Goal: Task Accomplishment & Management: Complete application form

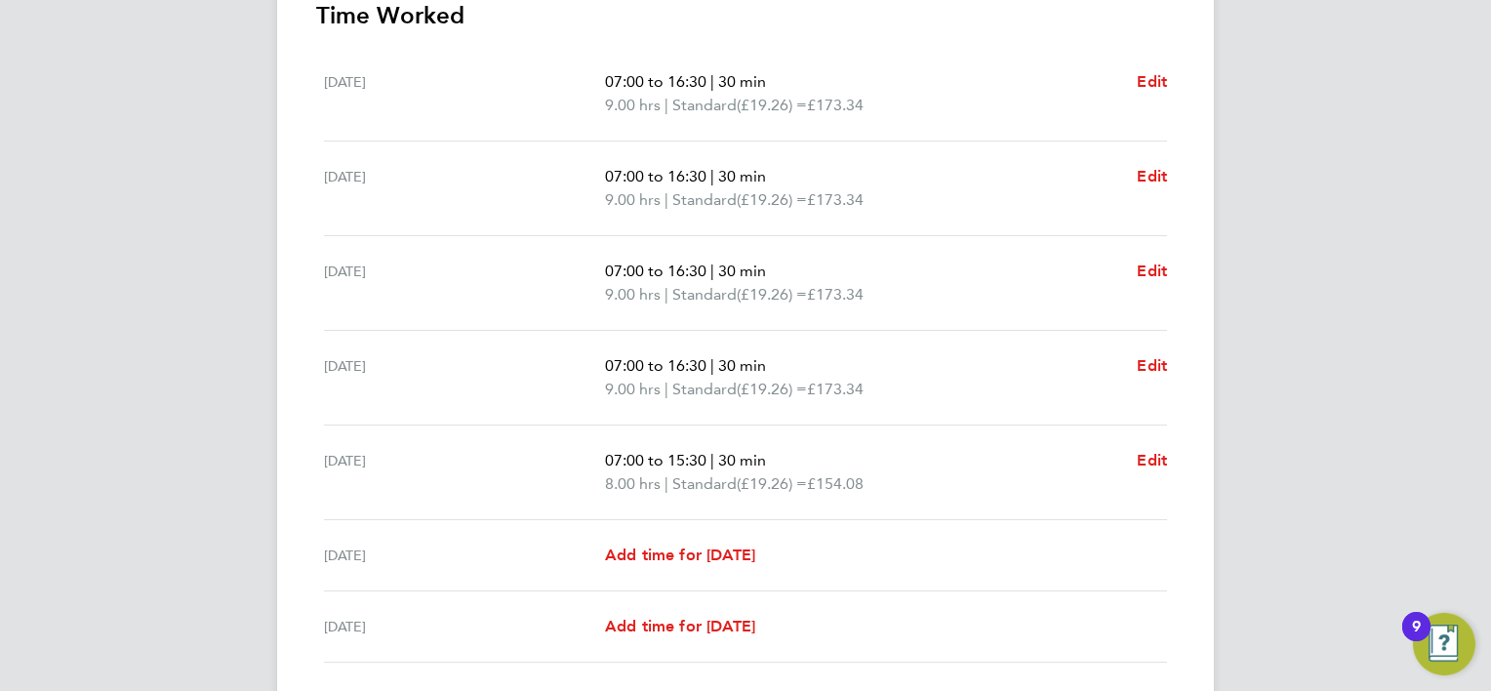
scroll to position [716, 0]
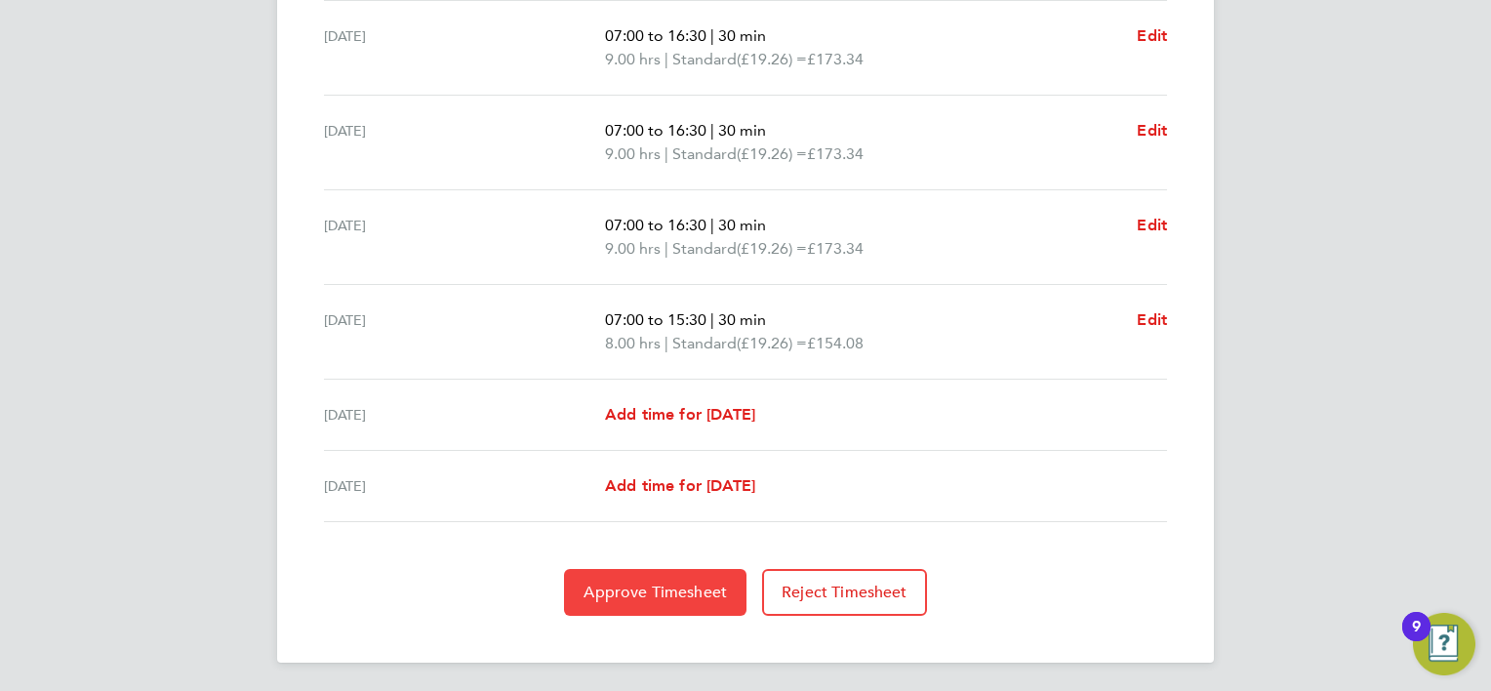
click at [674, 593] on span "Approve Timesheet" at bounding box center [654, 592] width 143 height 20
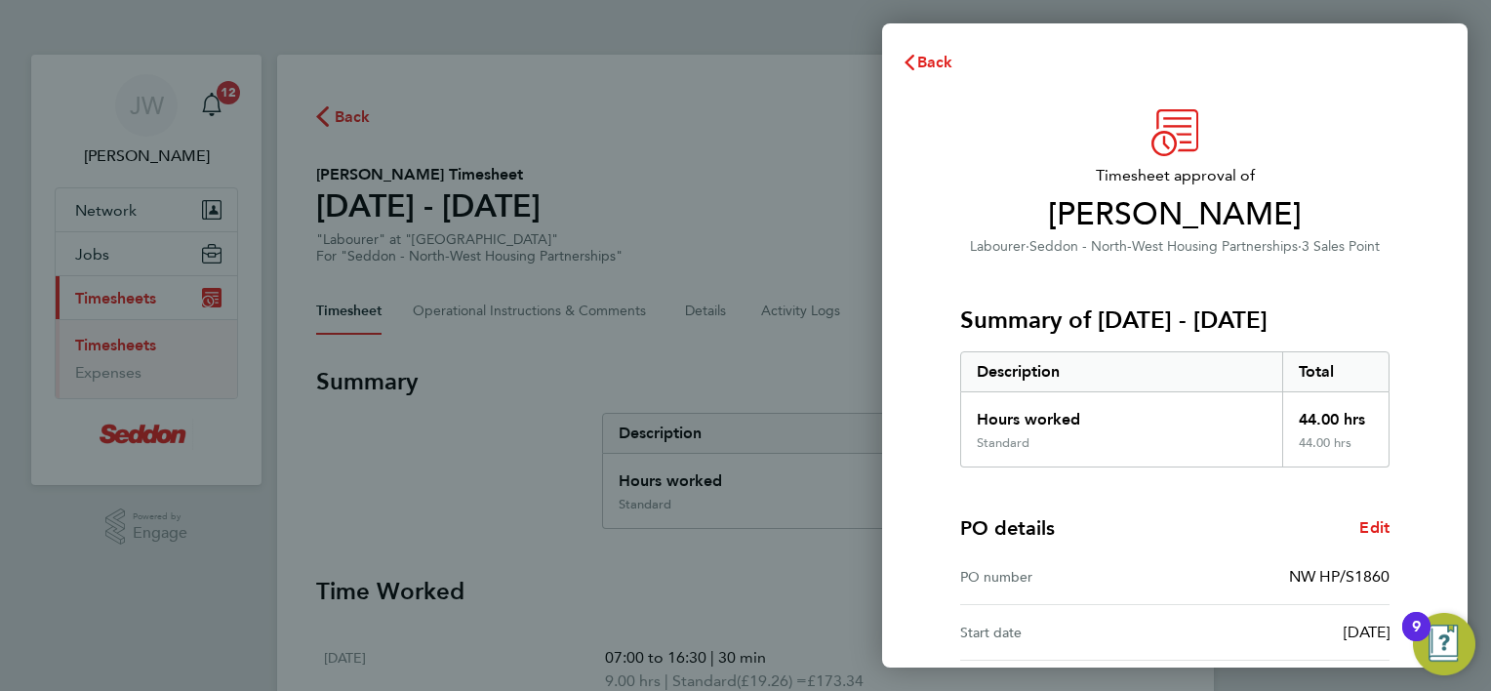
scroll to position [187, 0]
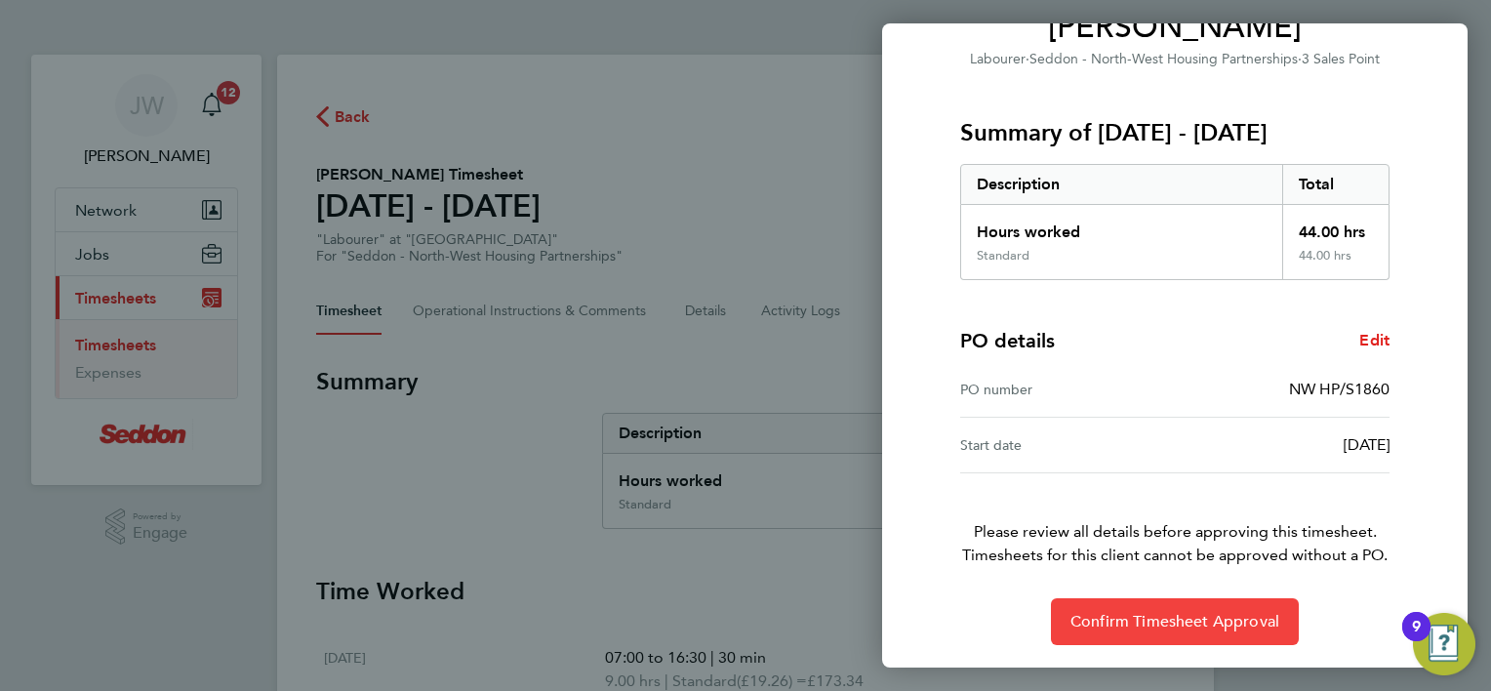
click at [1180, 635] on button "Confirm Timesheet Approval" at bounding box center [1175, 621] width 248 height 47
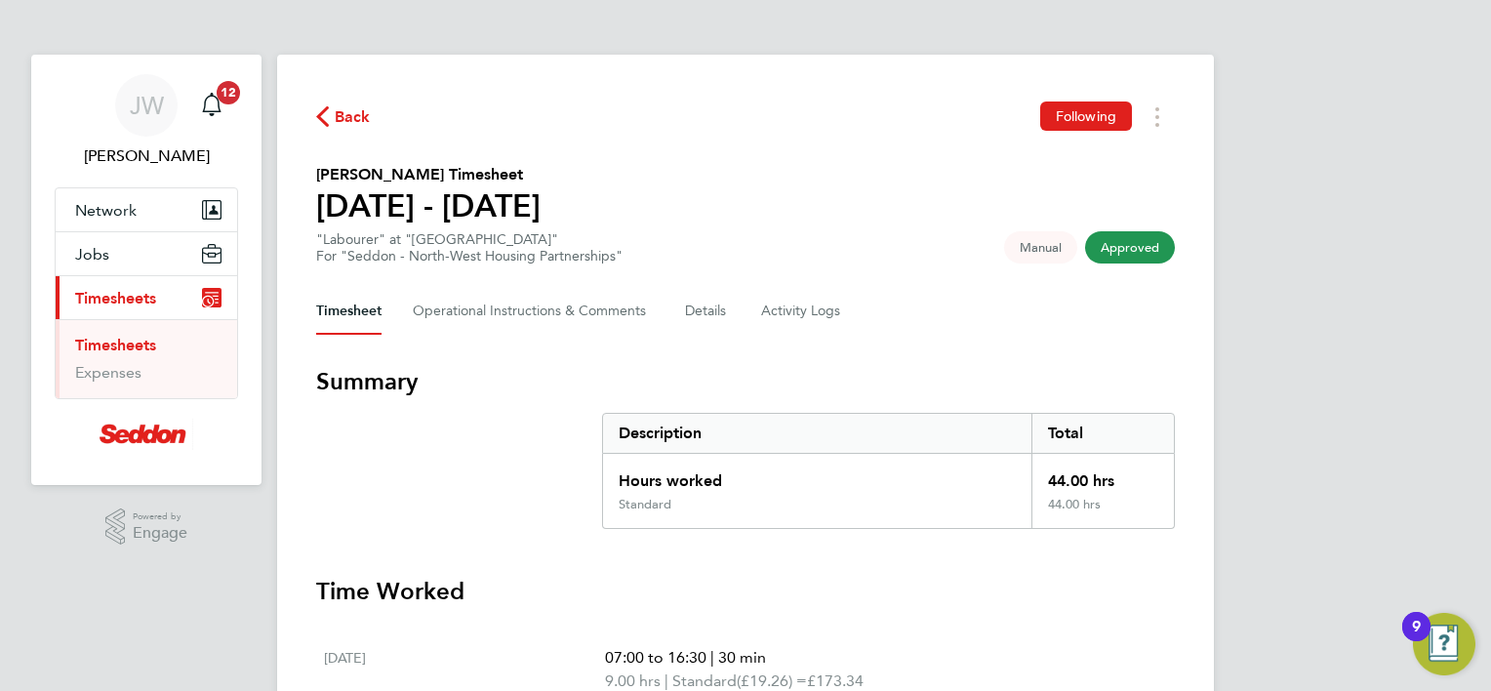
scroll to position [622, 0]
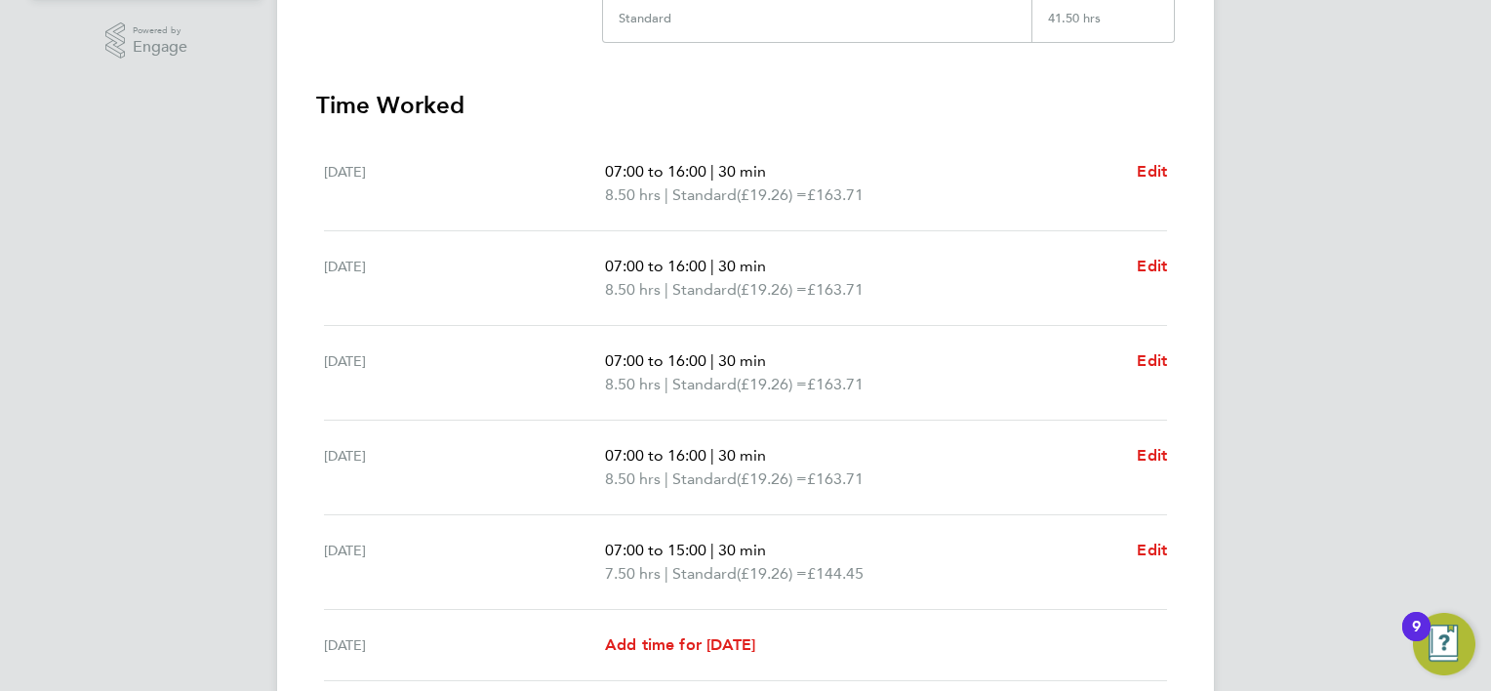
scroll to position [521, 0]
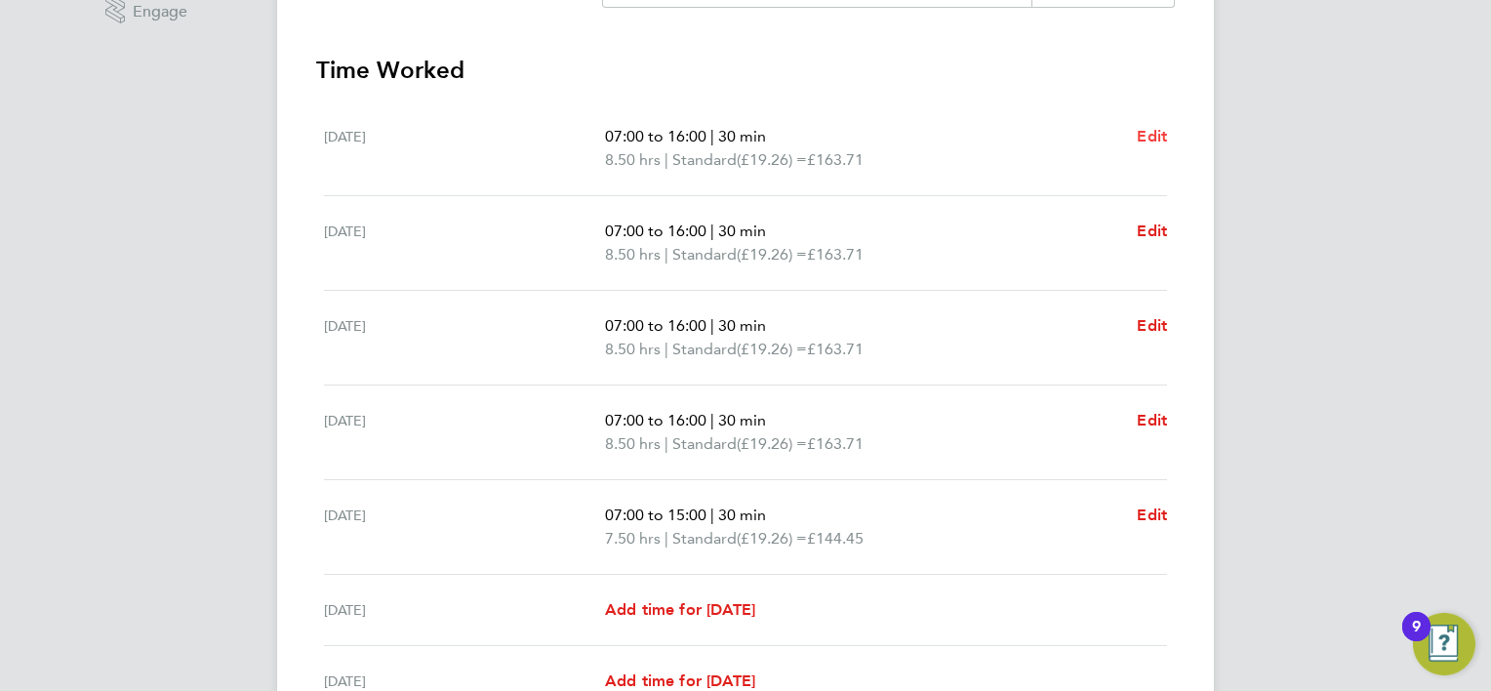
click at [1155, 136] on span "Edit" at bounding box center [1152, 136] width 30 height 19
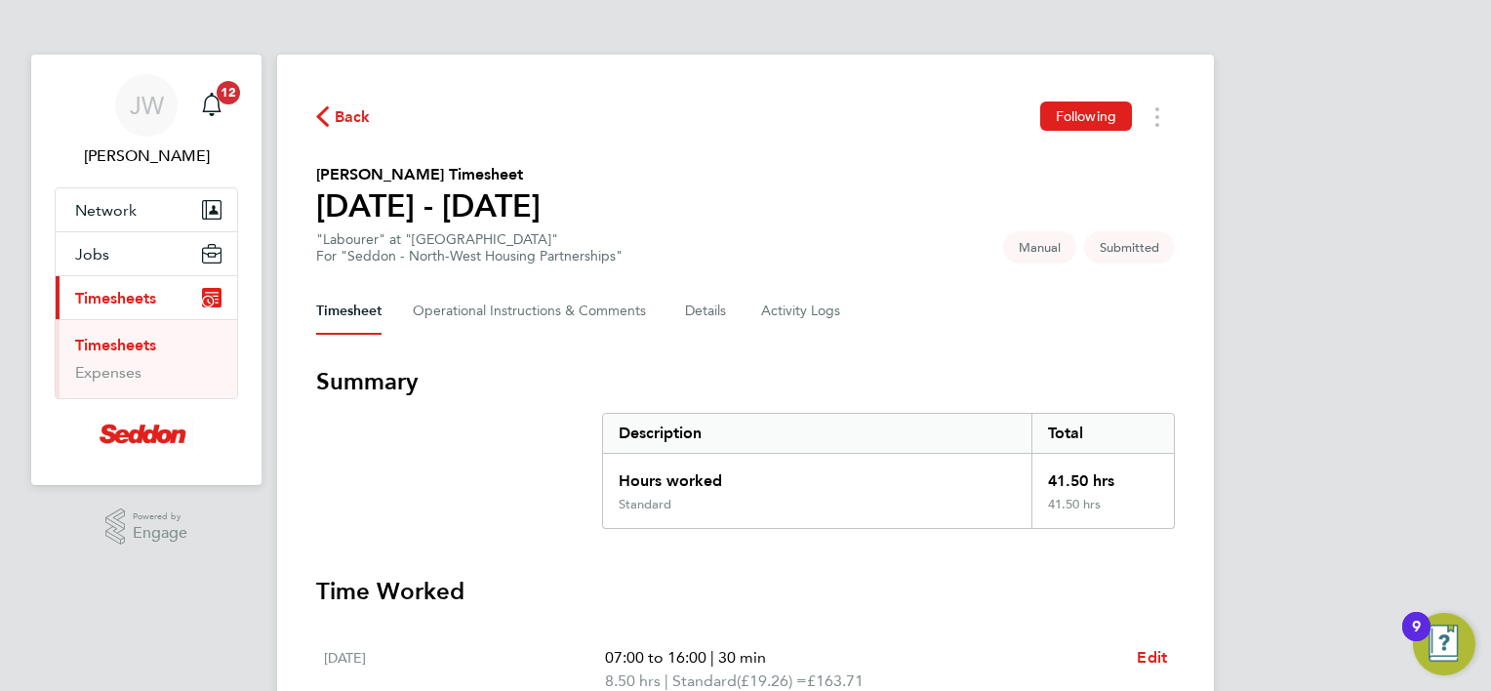
select select "30"
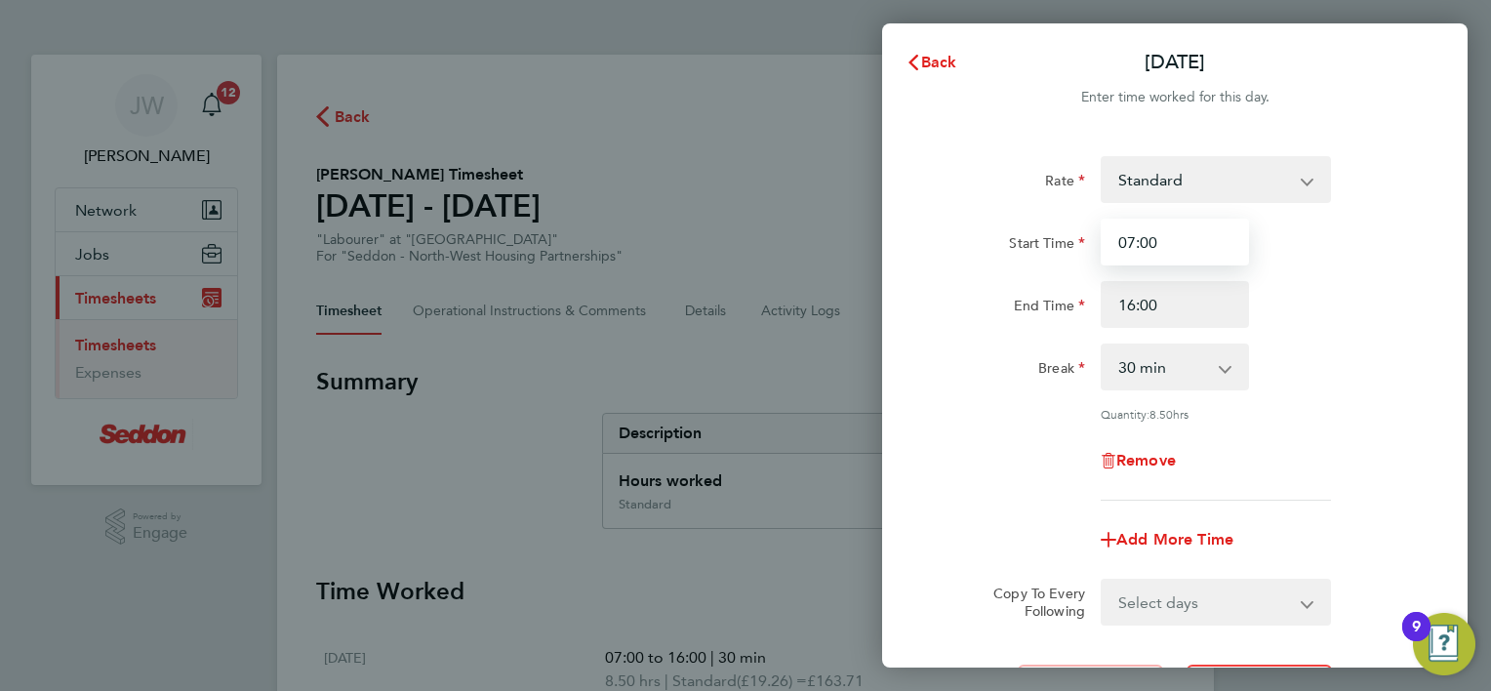
click at [1177, 236] on input "07:00" at bounding box center [1175, 242] width 148 height 47
type input "07:30"
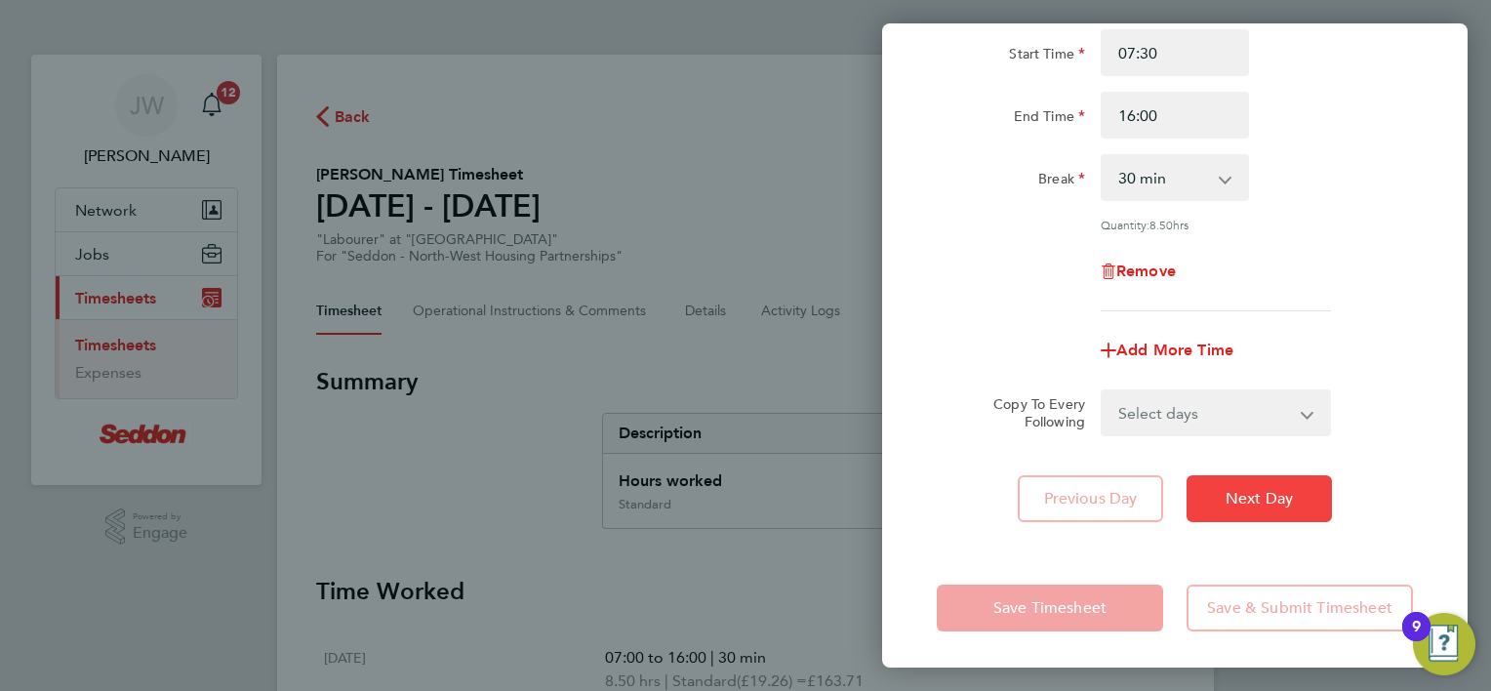
click at [1237, 492] on span "Next Day" at bounding box center [1258, 499] width 67 height 20
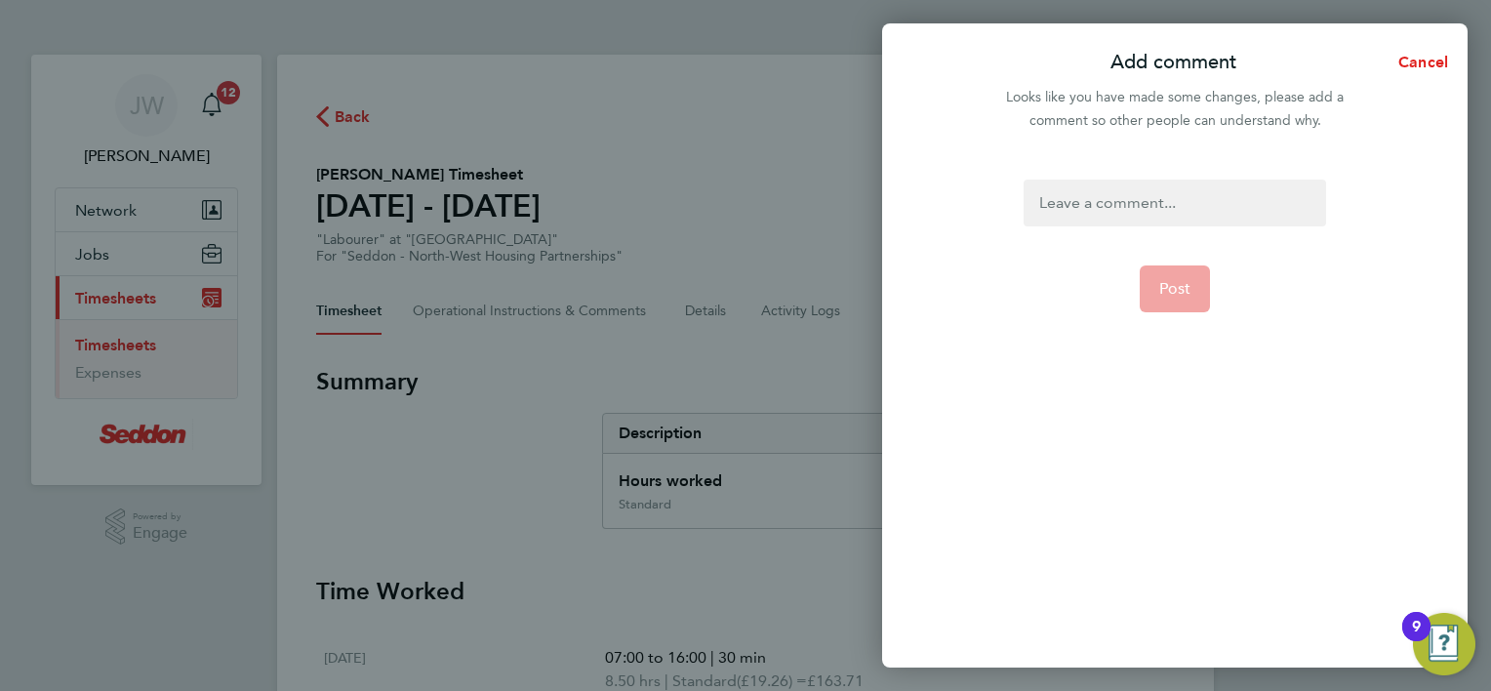
click at [1183, 204] on div at bounding box center [1173, 203] width 301 height 47
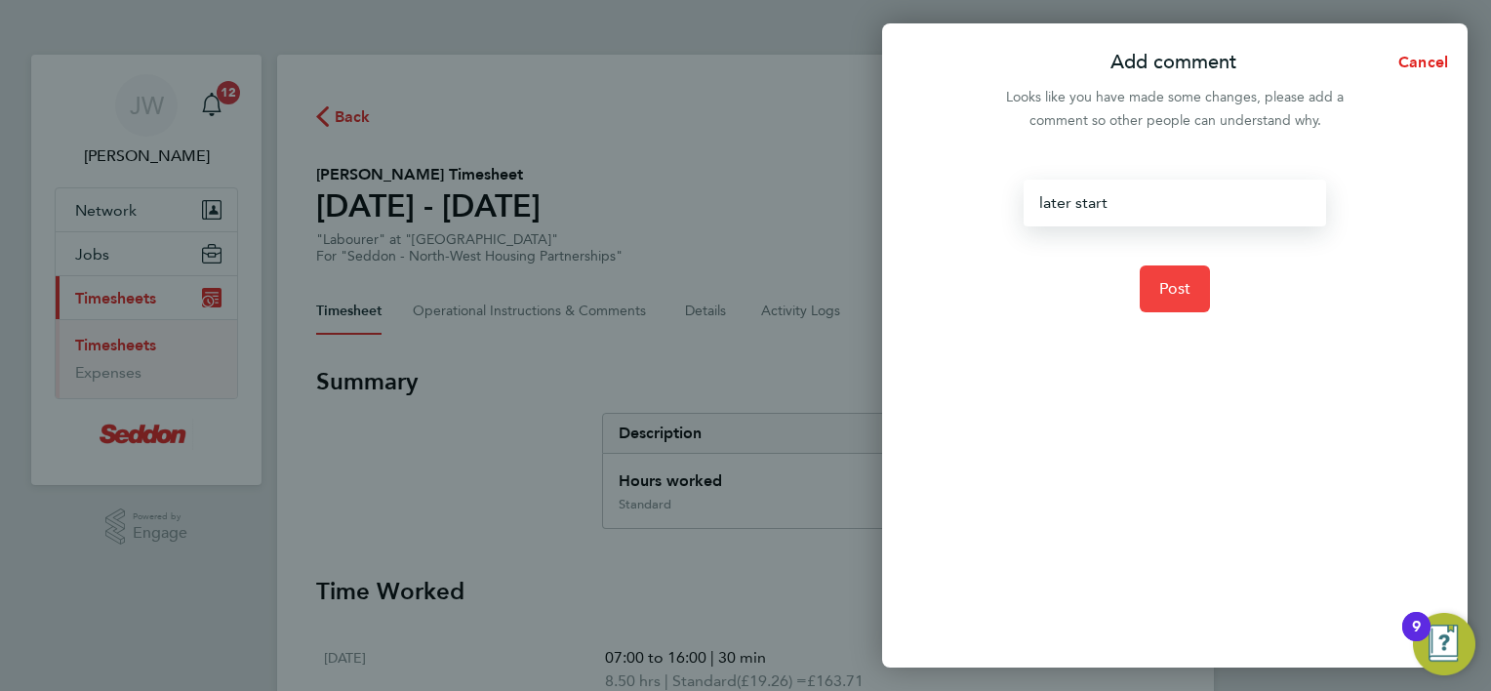
click at [1180, 304] on button "Post" at bounding box center [1175, 288] width 71 height 47
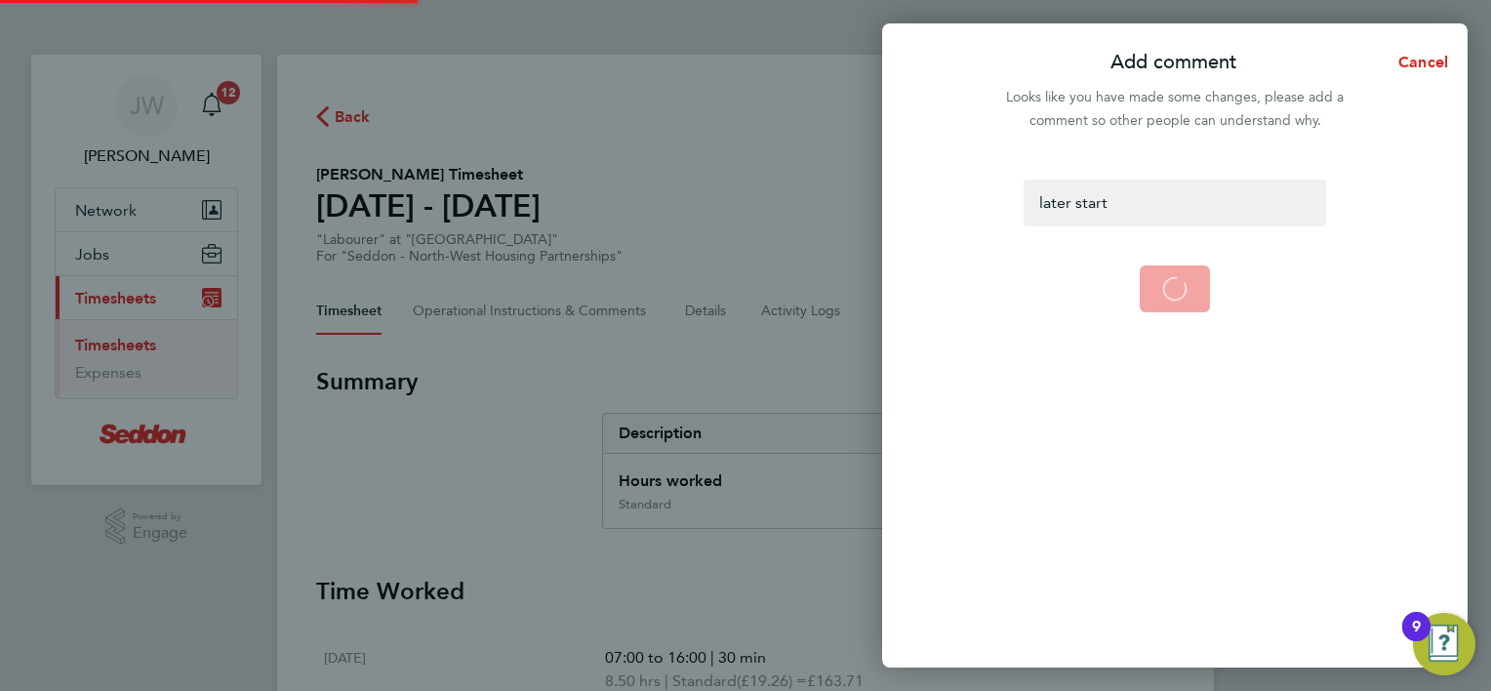
select select "30"
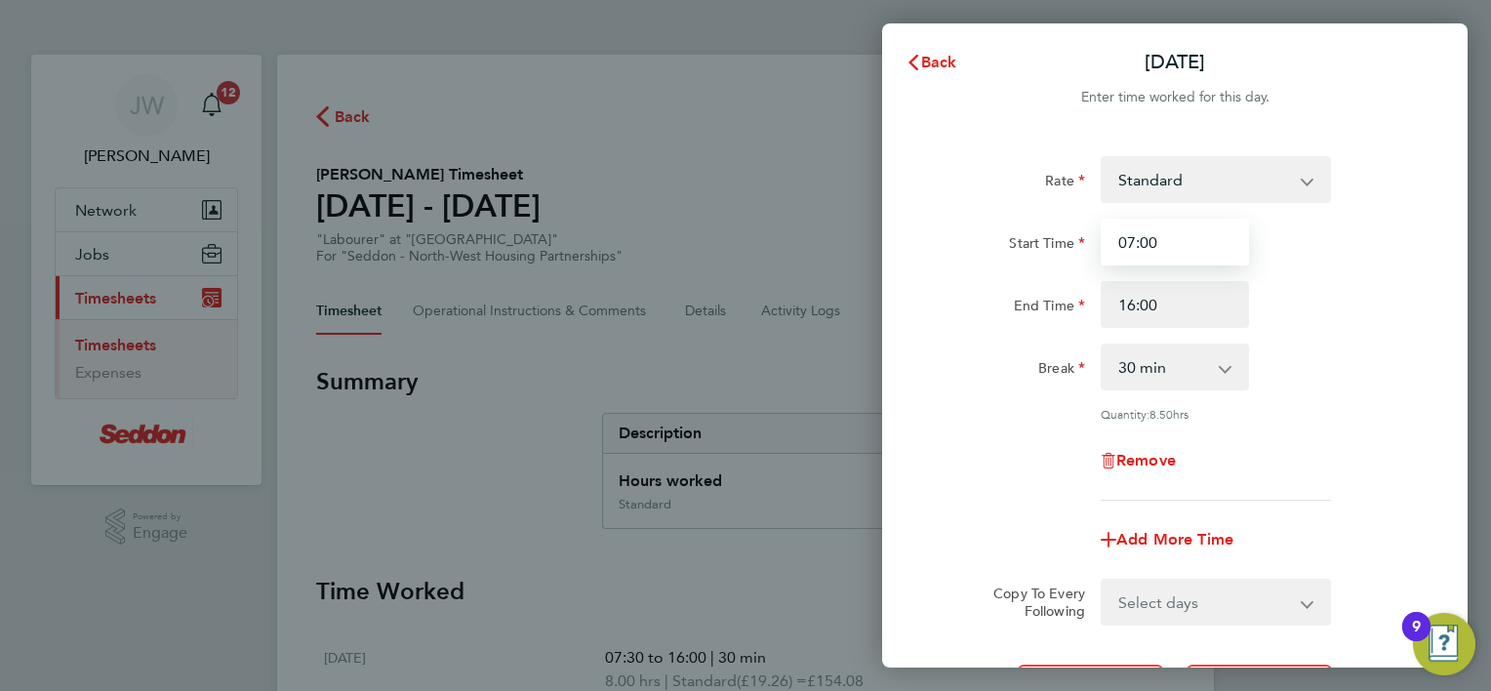
click at [1160, 240] on input "07:00" at bounding box center [1175, 242] width 148 height 47
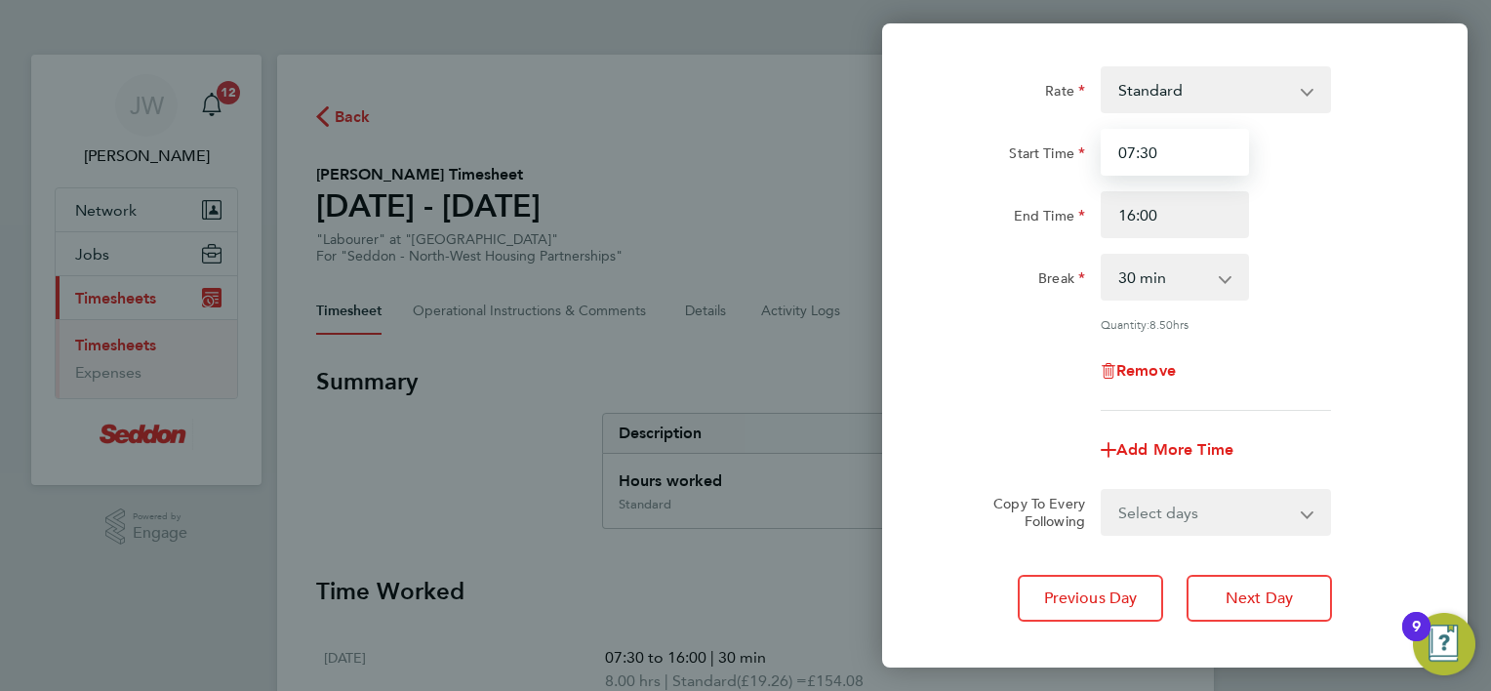
scroll to position [189, 0]
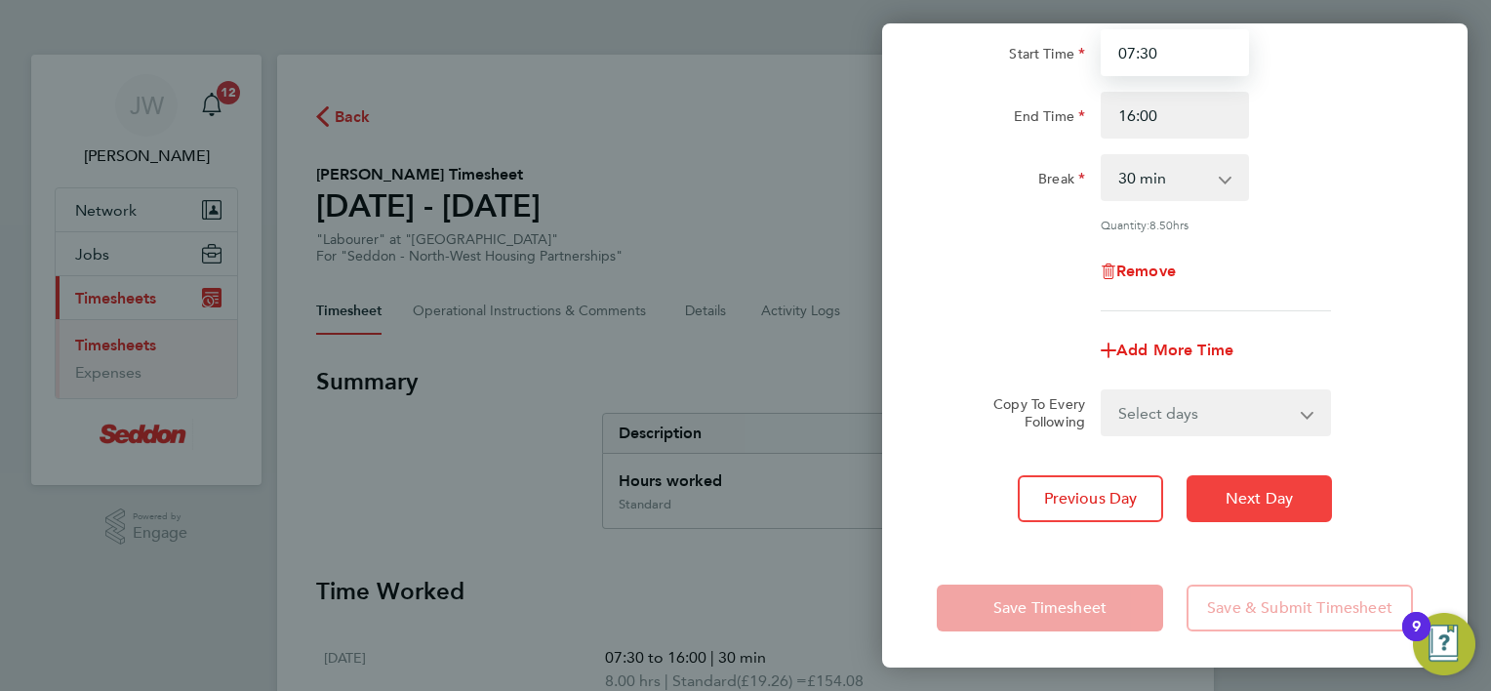
type input "07:30"
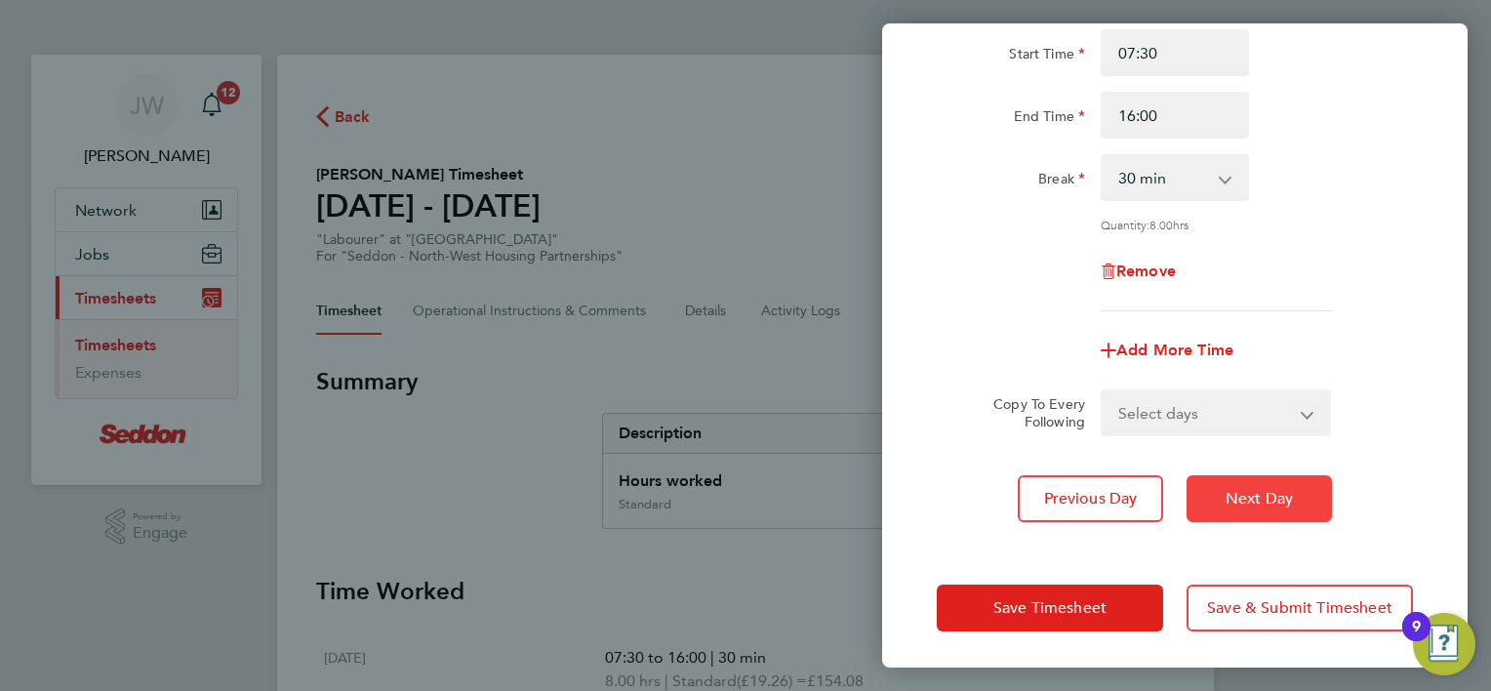
click at [1268, 492] on span "Next Day" at bounding box center [1258, 499] width 67 height 20
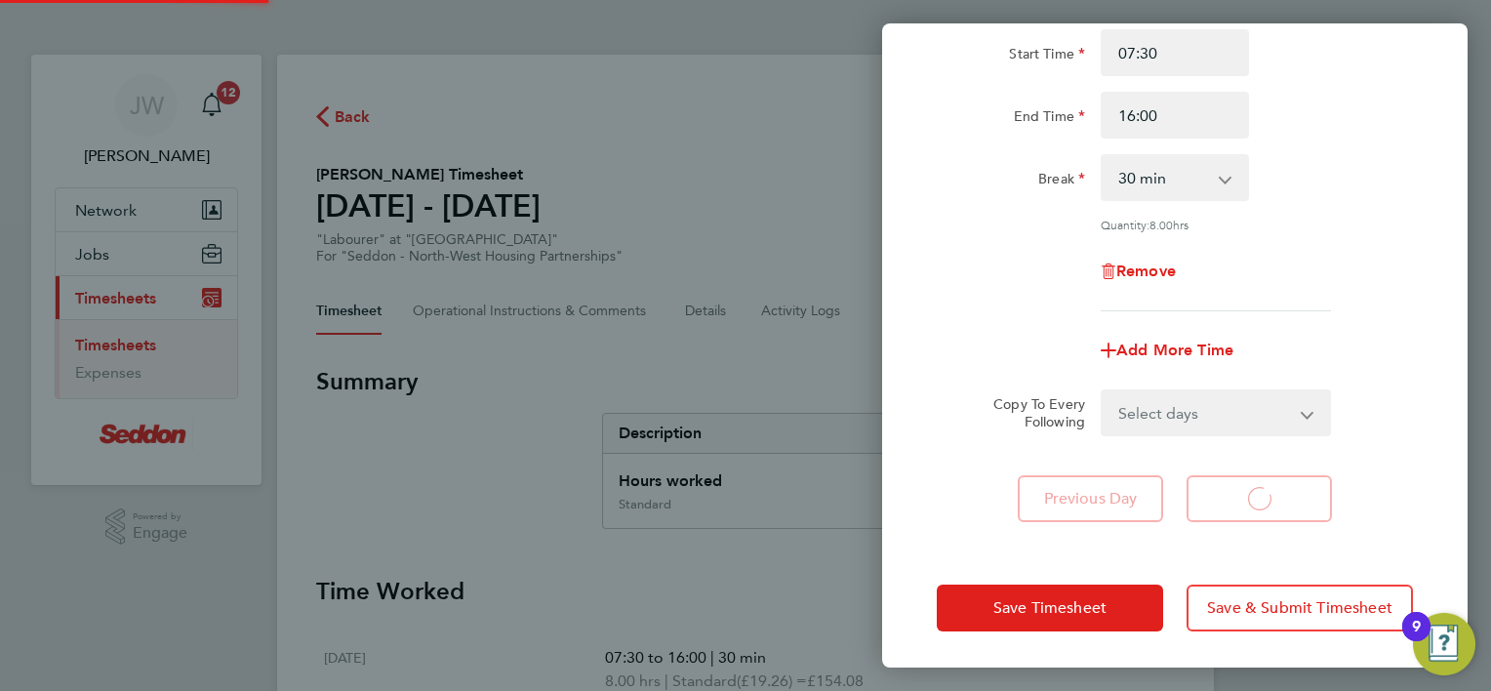
select select "30"
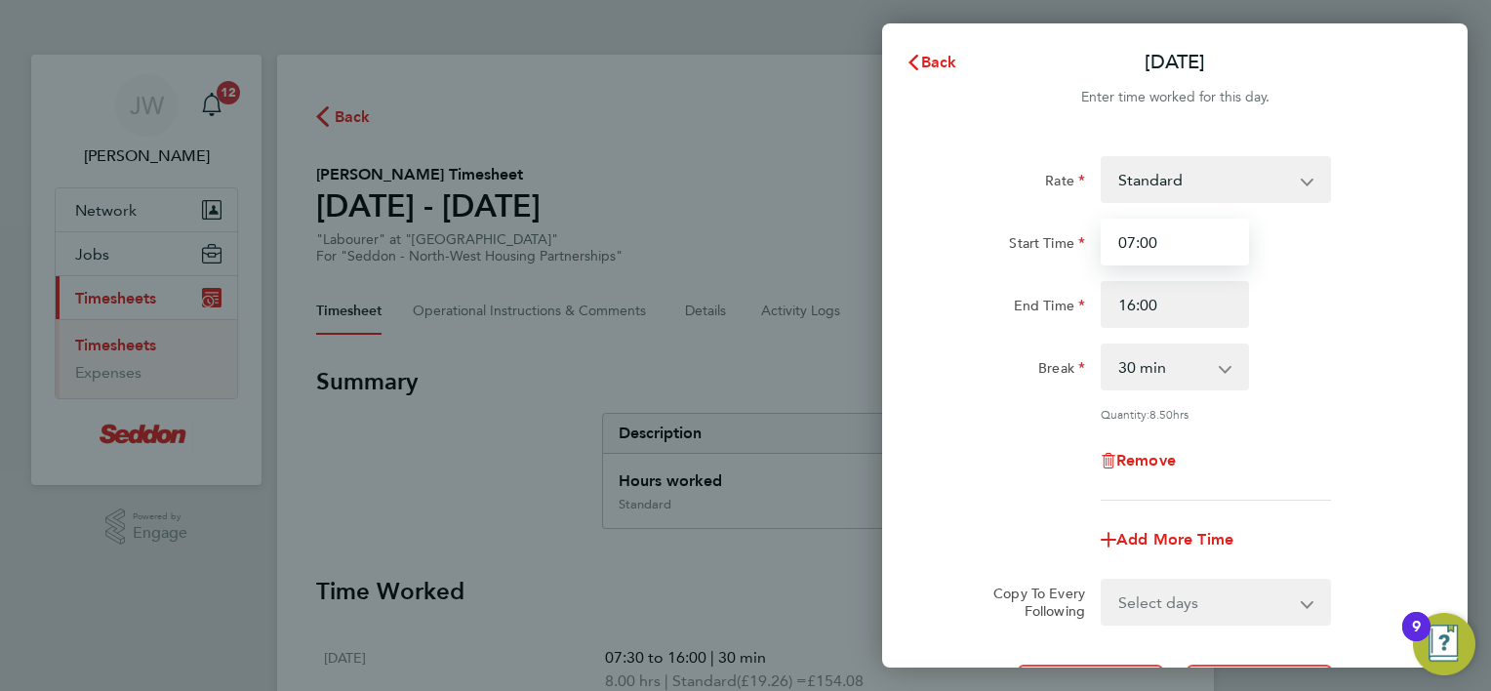
click at [1171, 250] on input "07:00" at bounding box center [1175, 242] width 148 height 47
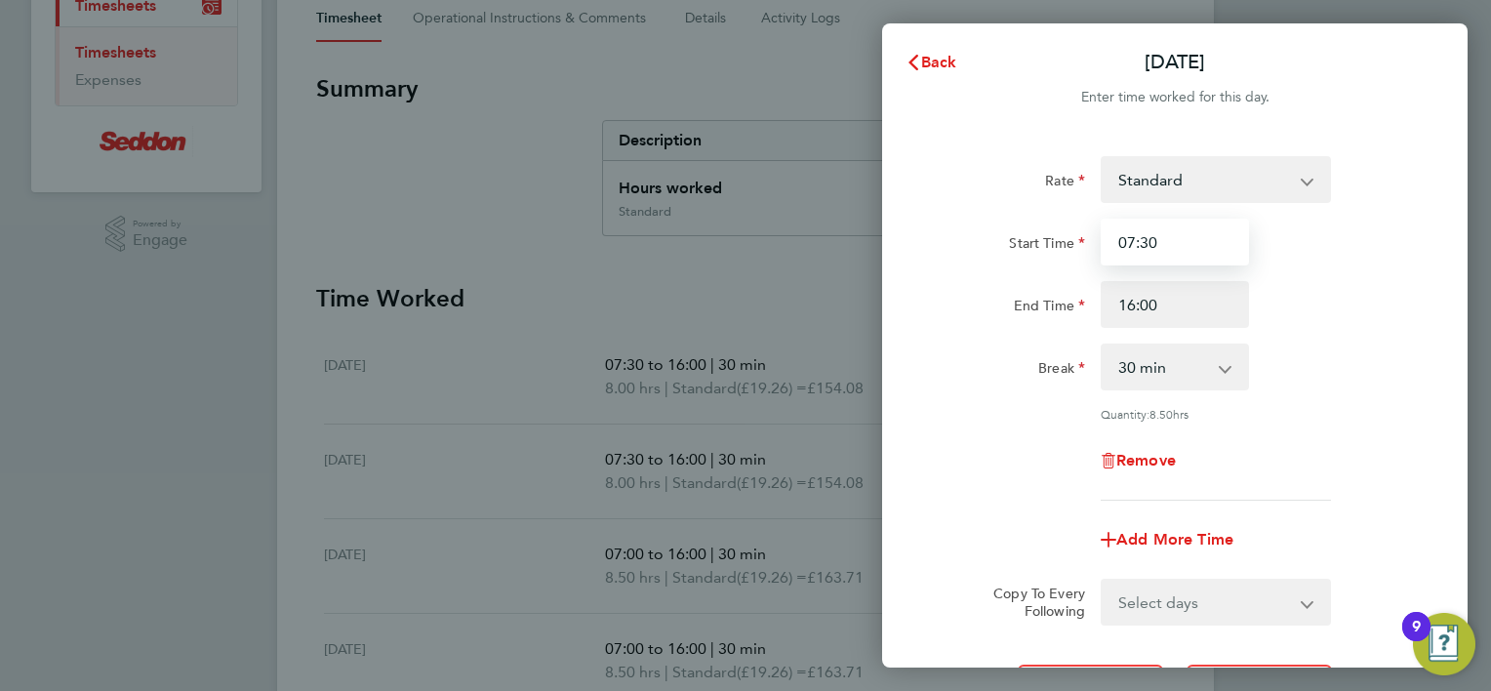
scroll to position [189, 0]
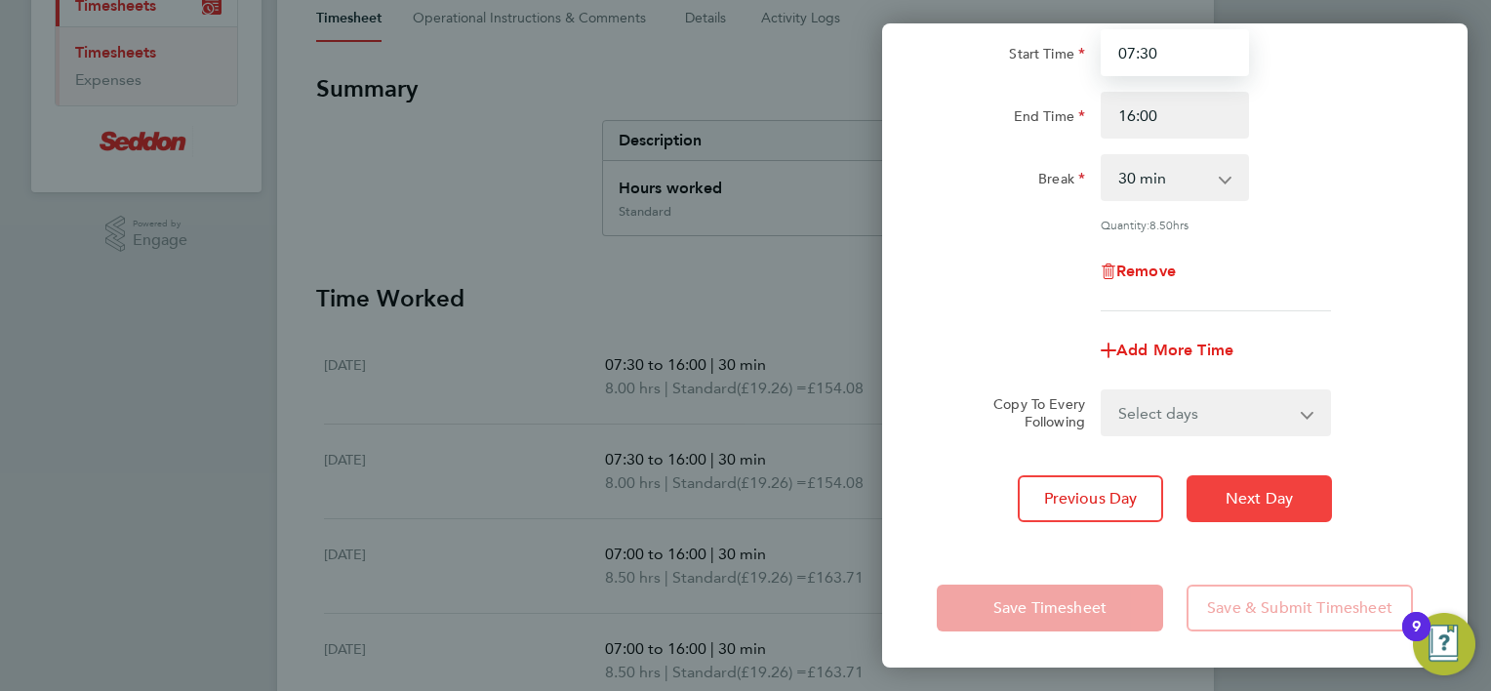
type input "07:30"
click at [1227, 489] on span "Next Day" at bounding box center [1258, 499] width 67 height 20
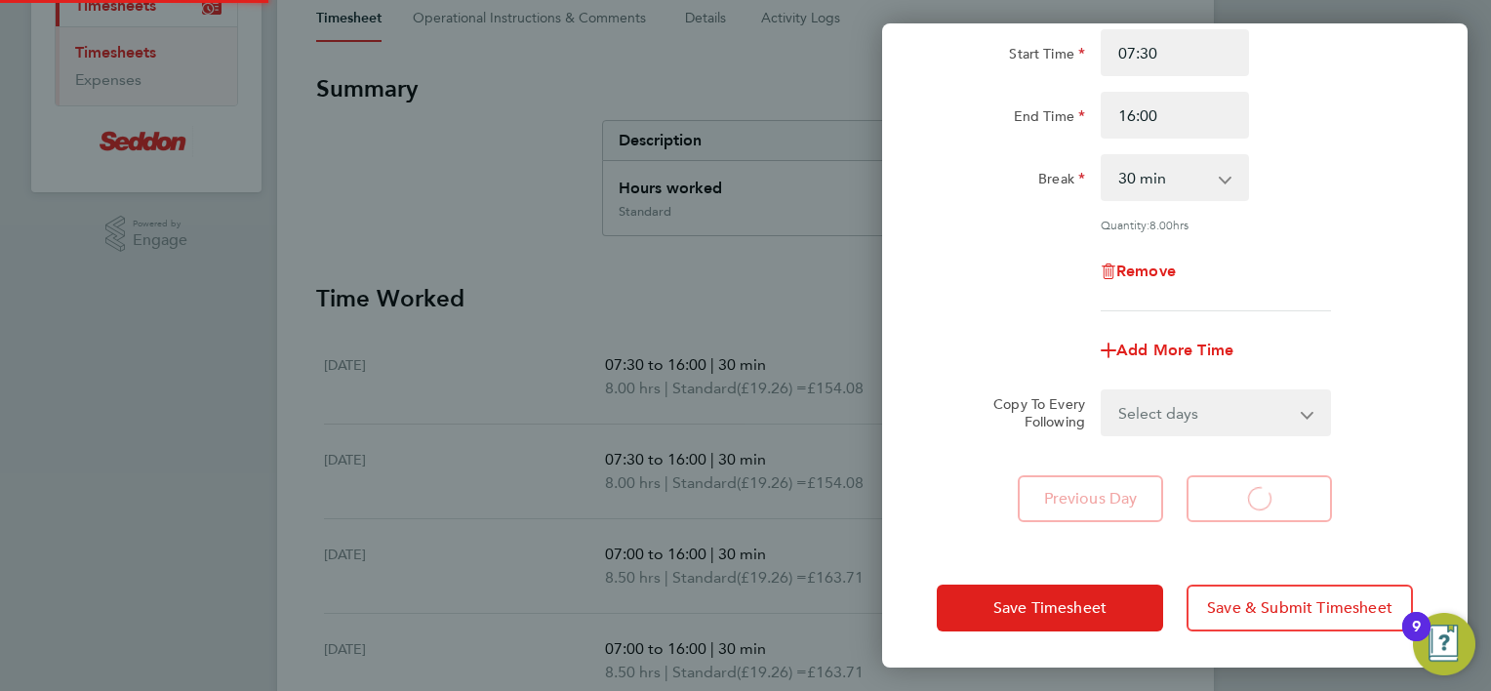
scroll to position [0, 0]
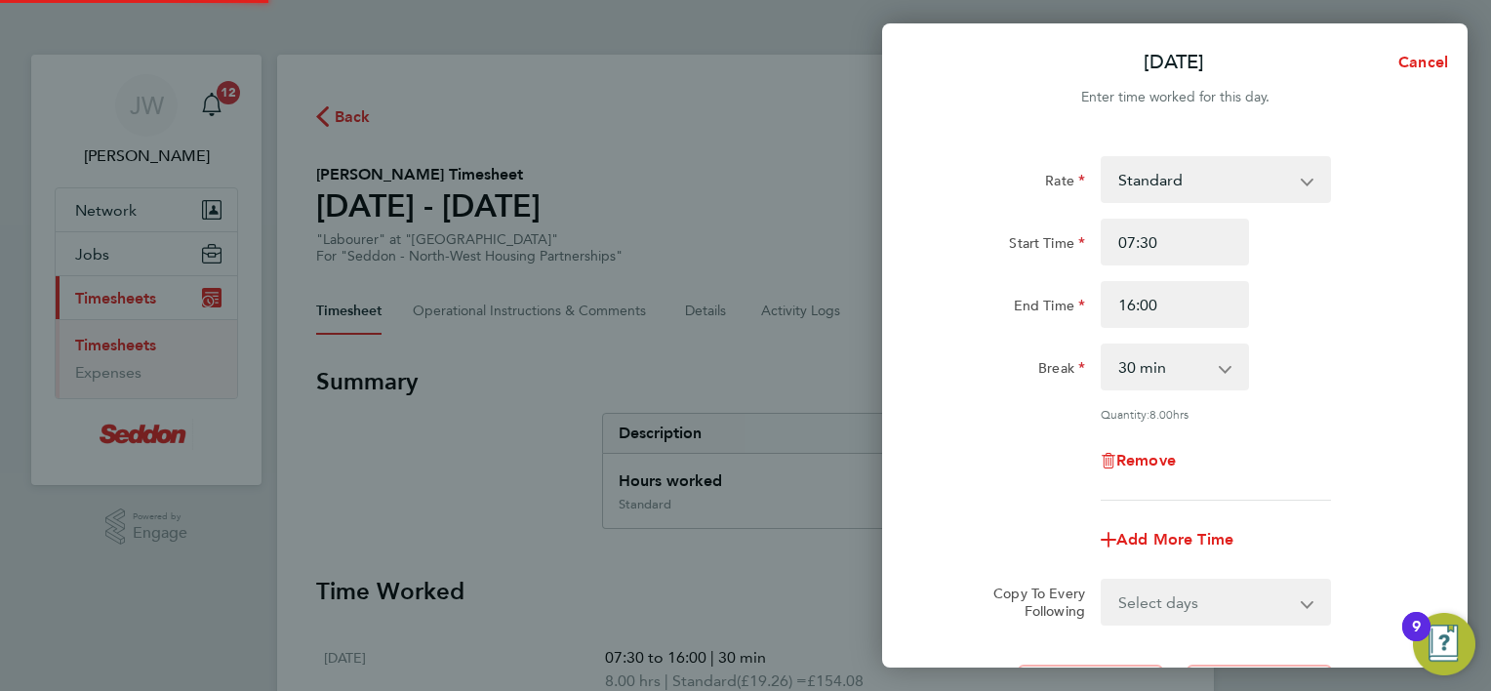
select select "30"
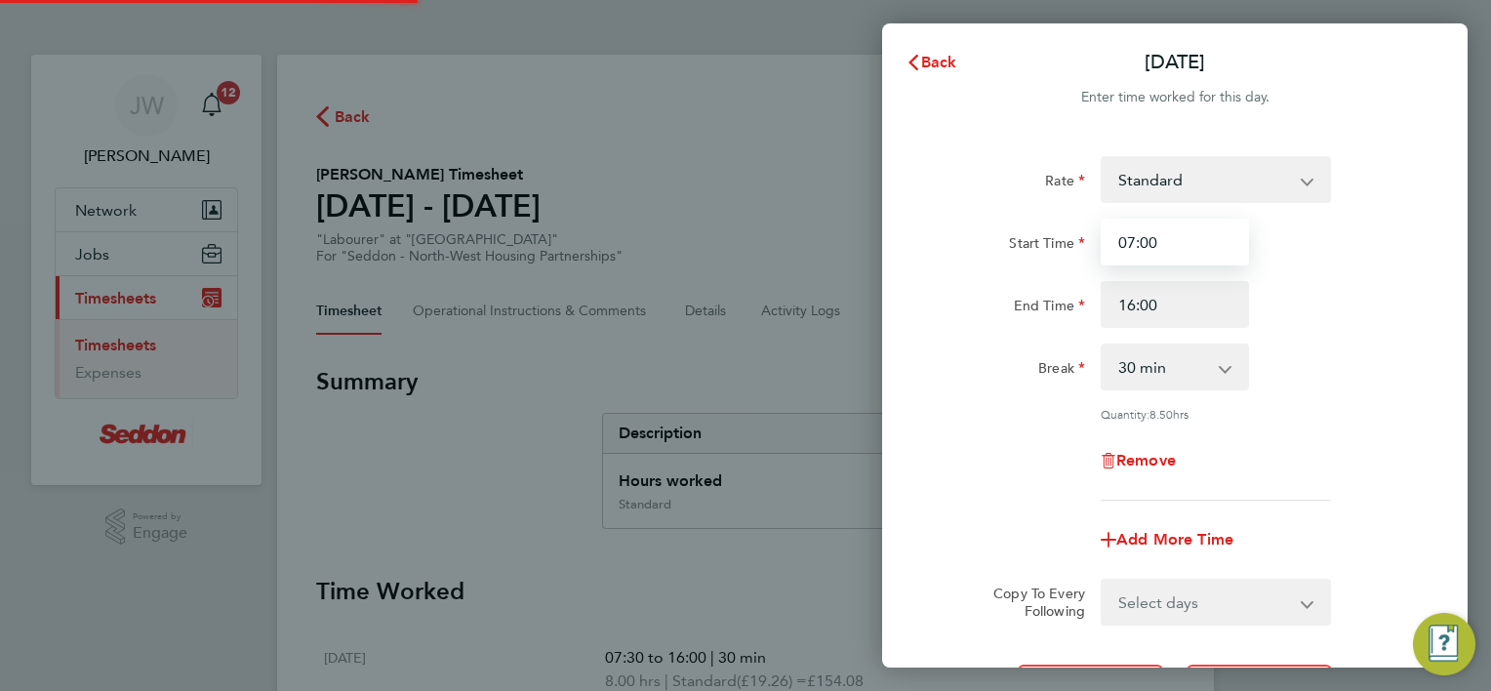
click at [1203, 245] on input "07:00" at bounding box center [1175, 242] width 148 height 47
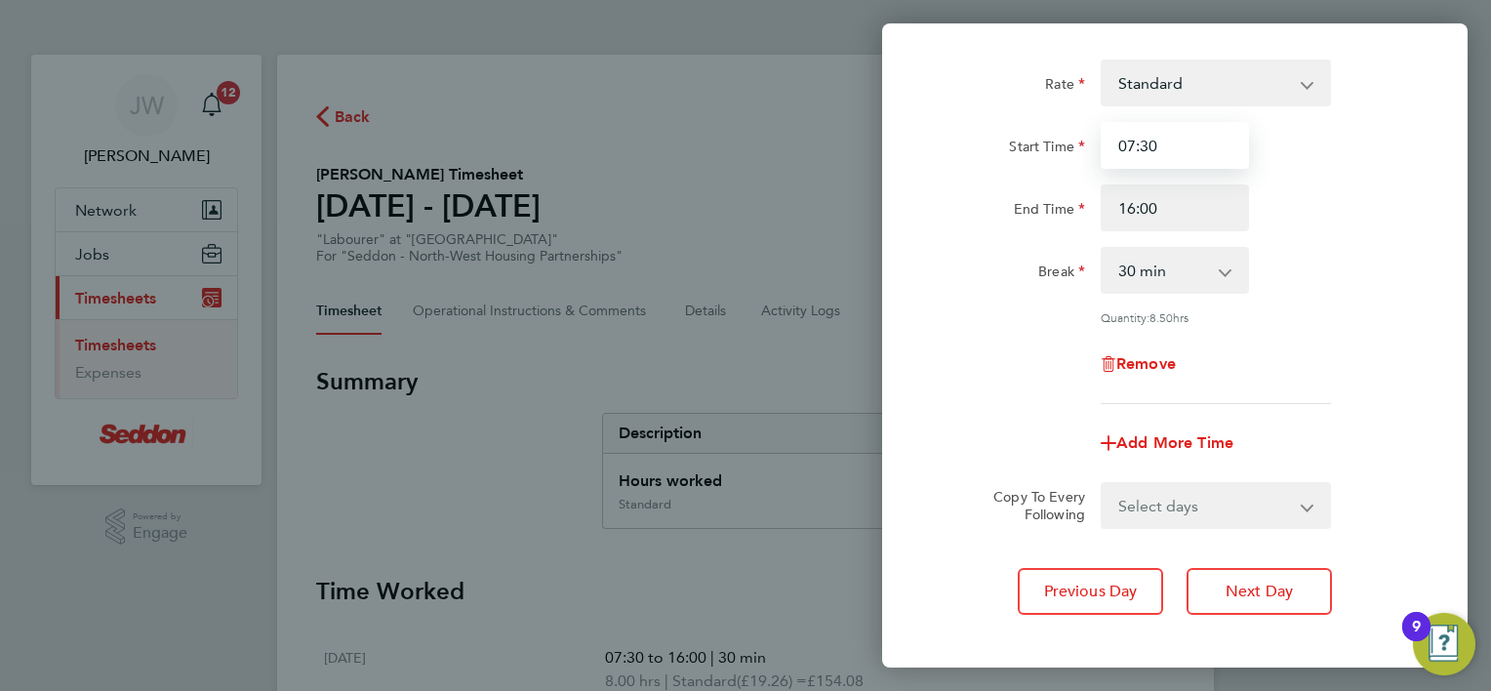
scroll to position [189, 0]
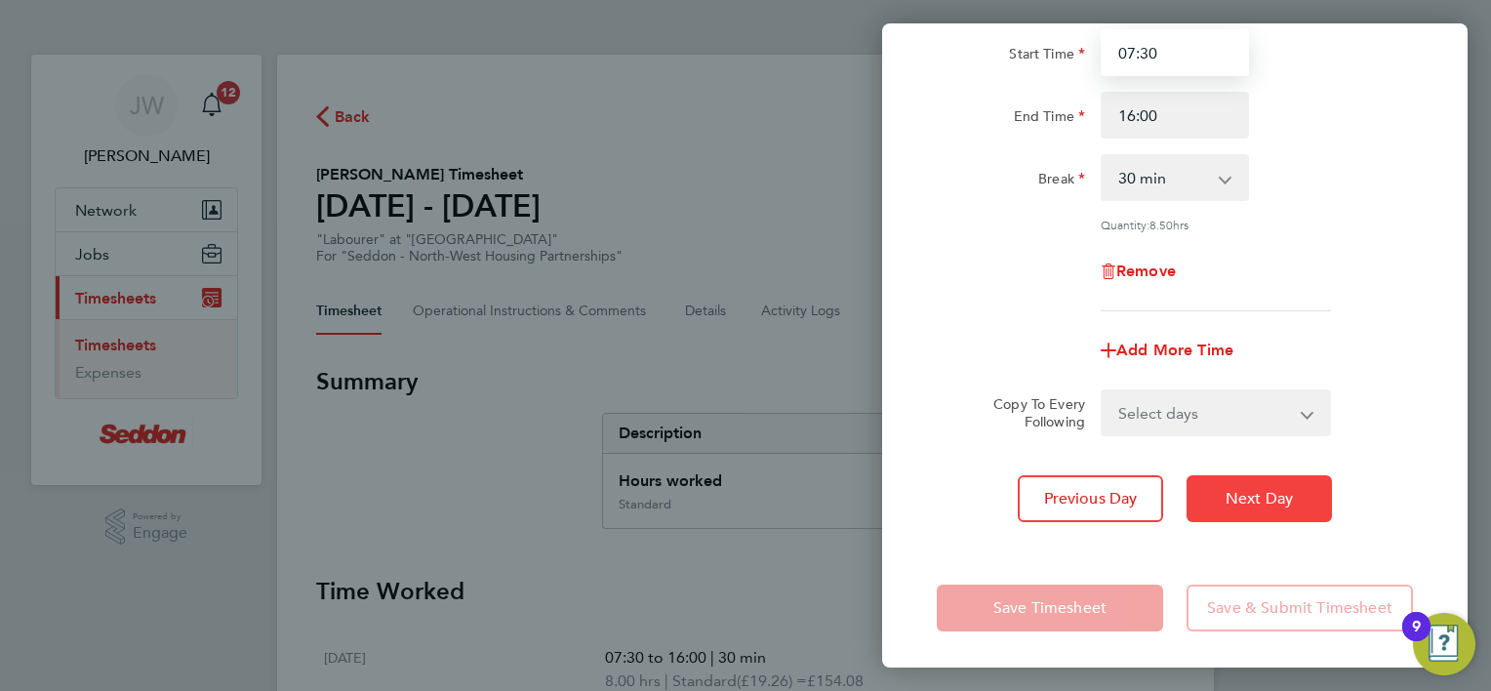
type input "07:30"
click at [1219, 487] on button "Next Day" at bounding box center [1258, 498] width 145 height 47
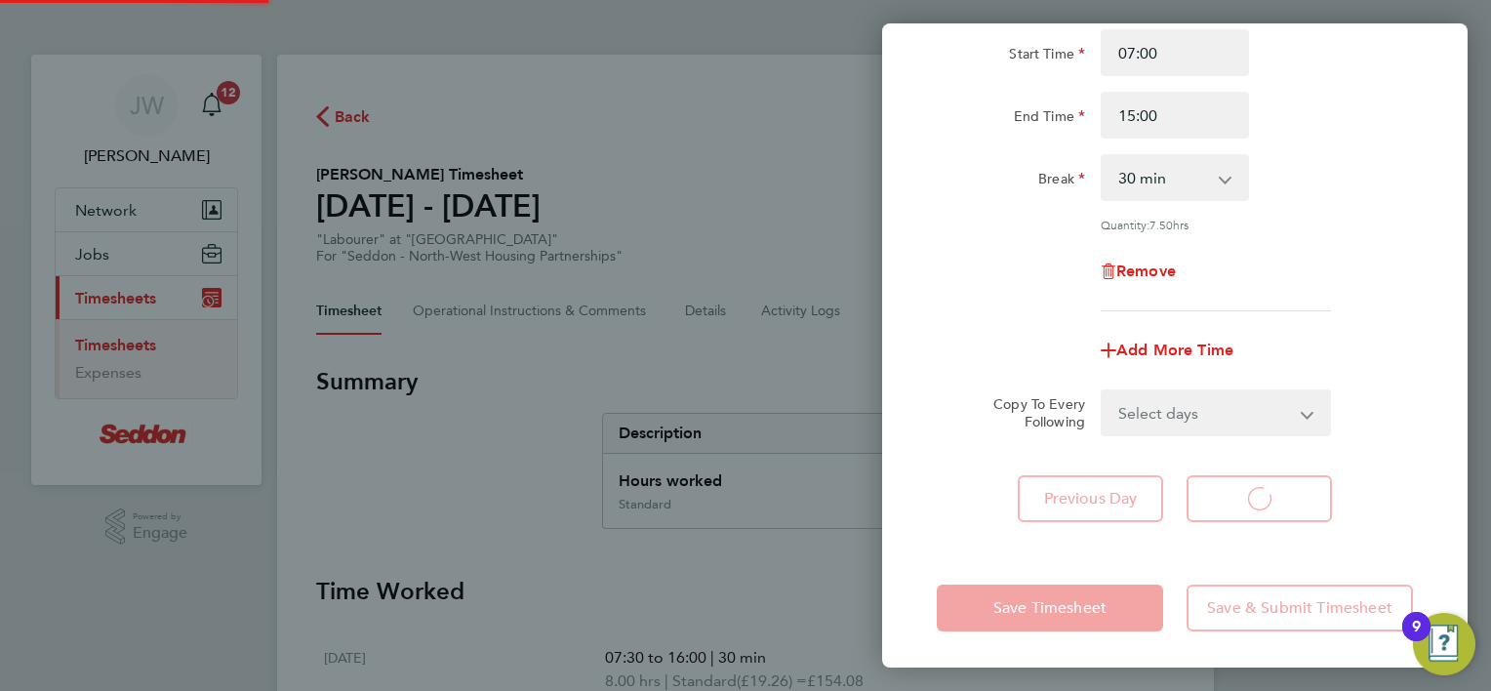
select select "30"
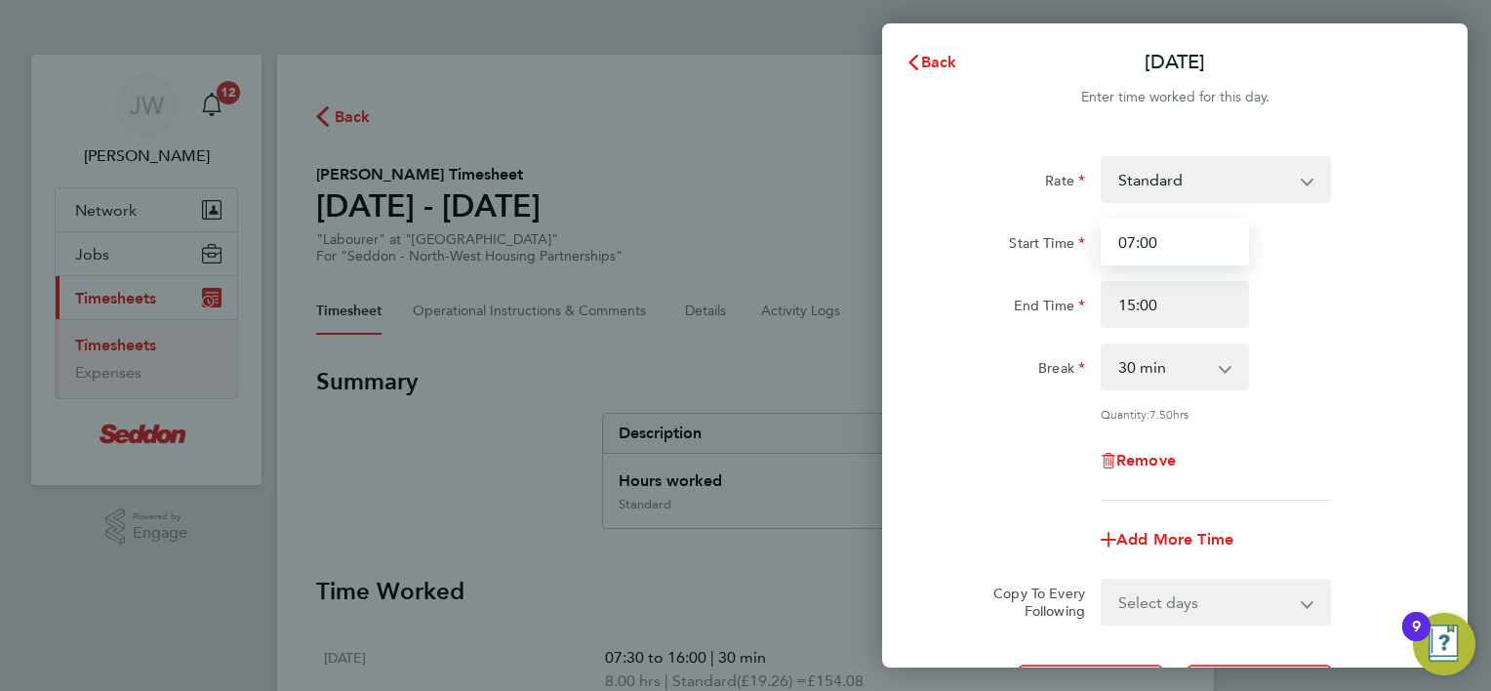
click at [1203, 255] on input "07:00" at bounding box center [1175, 242] width 148 height 47
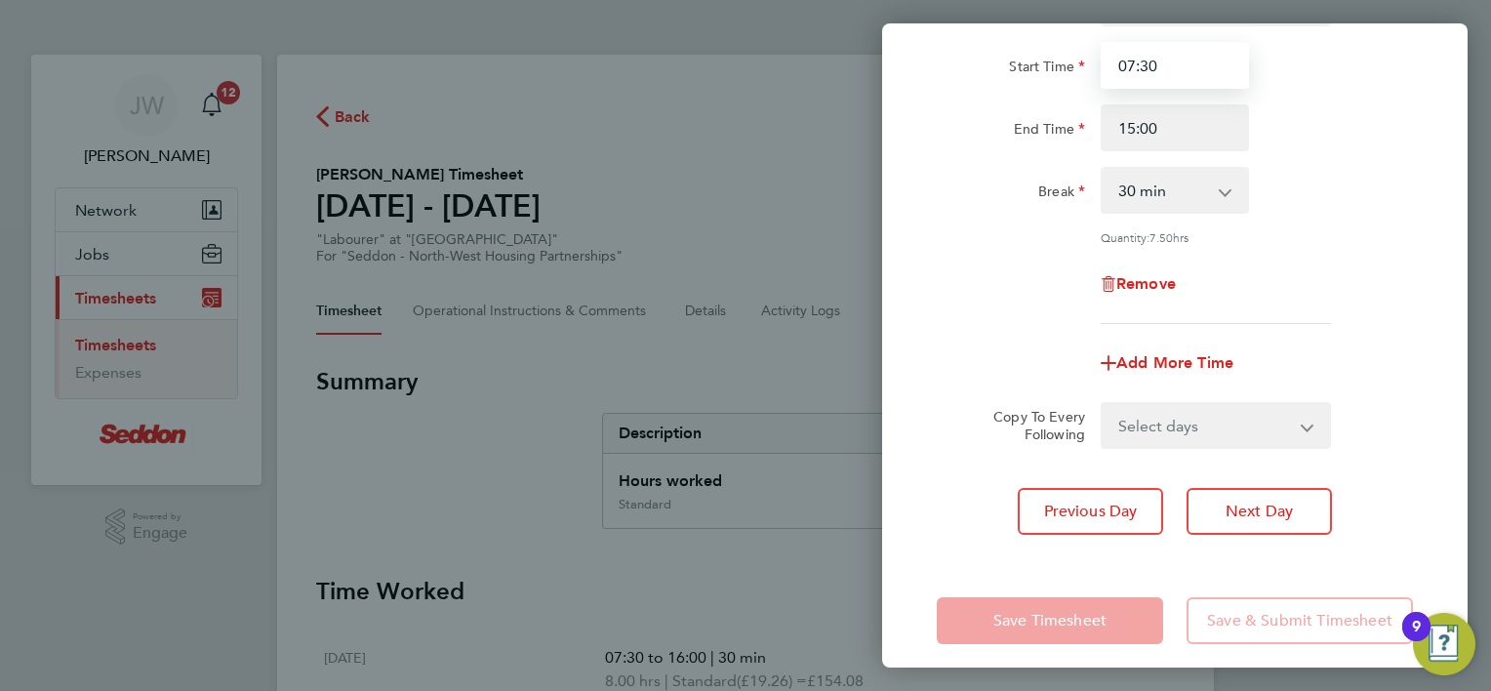
scroll to position [189, 0]
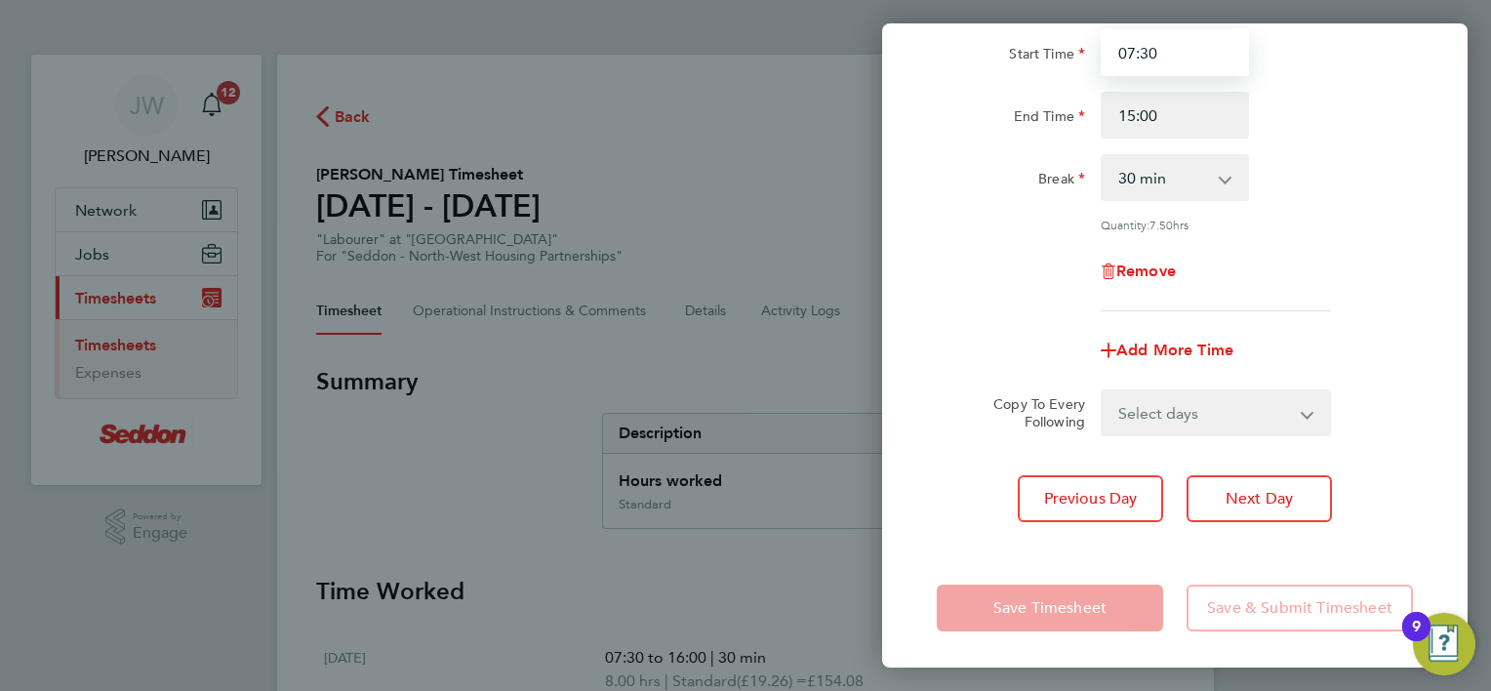
type input "07:30"
click at [1271, 540] on div "Rate Standard Start Time 07:30 End Time 15:00 Break 0 min 15 min 30 min 45 min …" at bounding box center [1174, 244] width 585 height 602
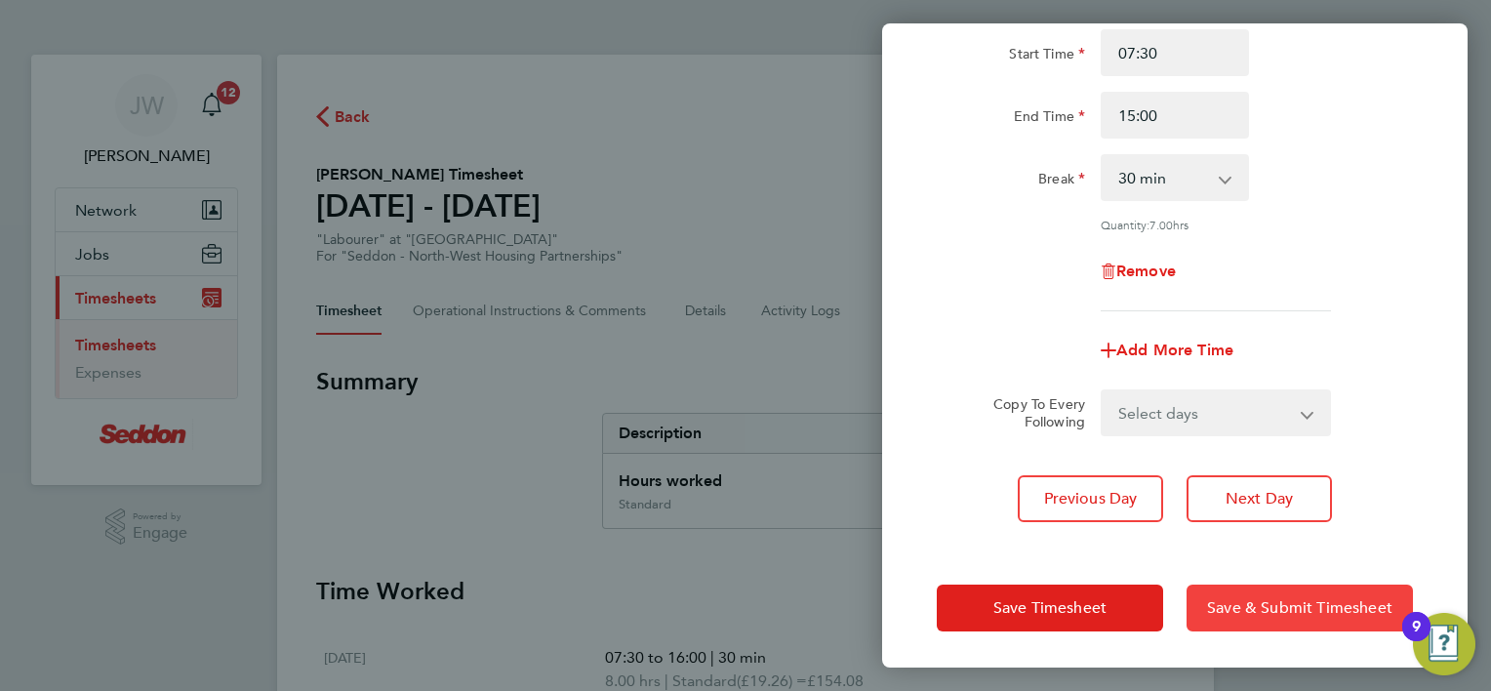
click at [1266, 598] on span "Save & Submit Timesheet" at bounding box center [1299, 608] width 185 height 20
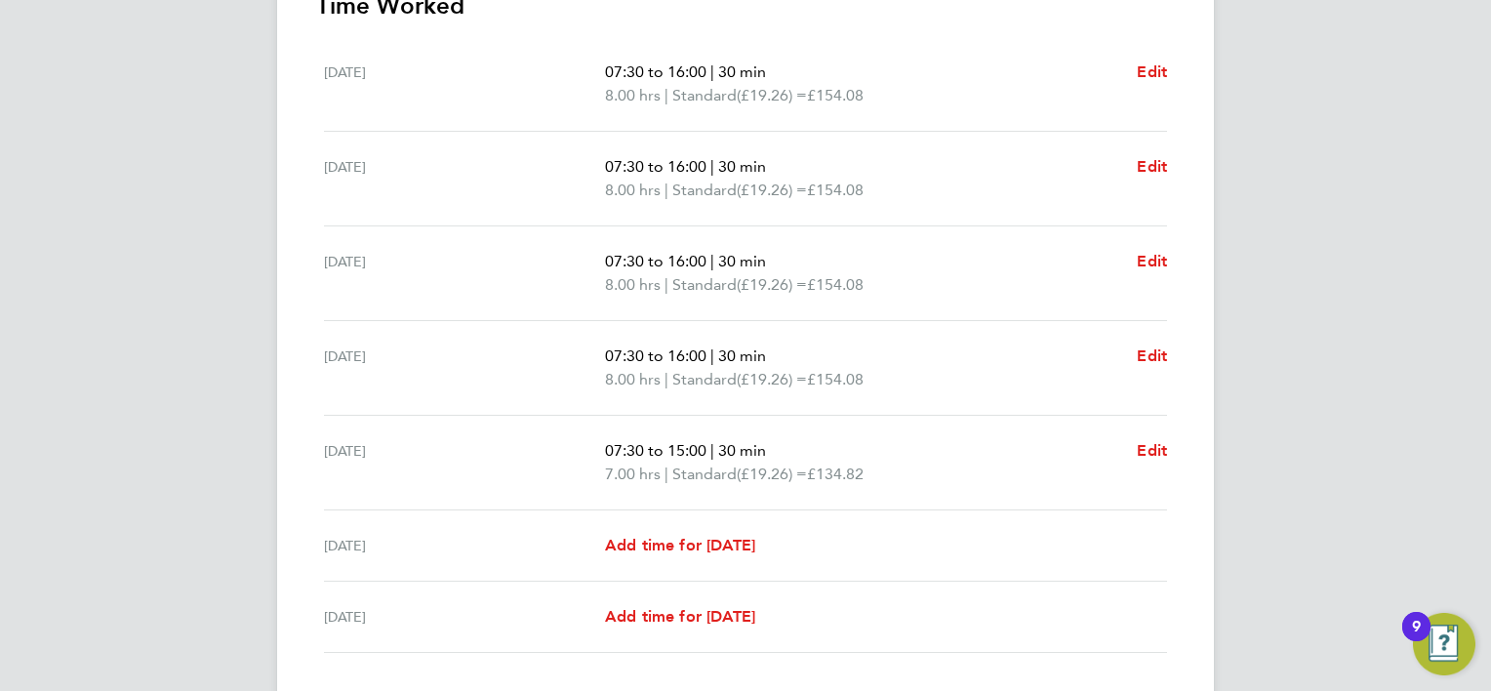
scroll to position [716, 0]
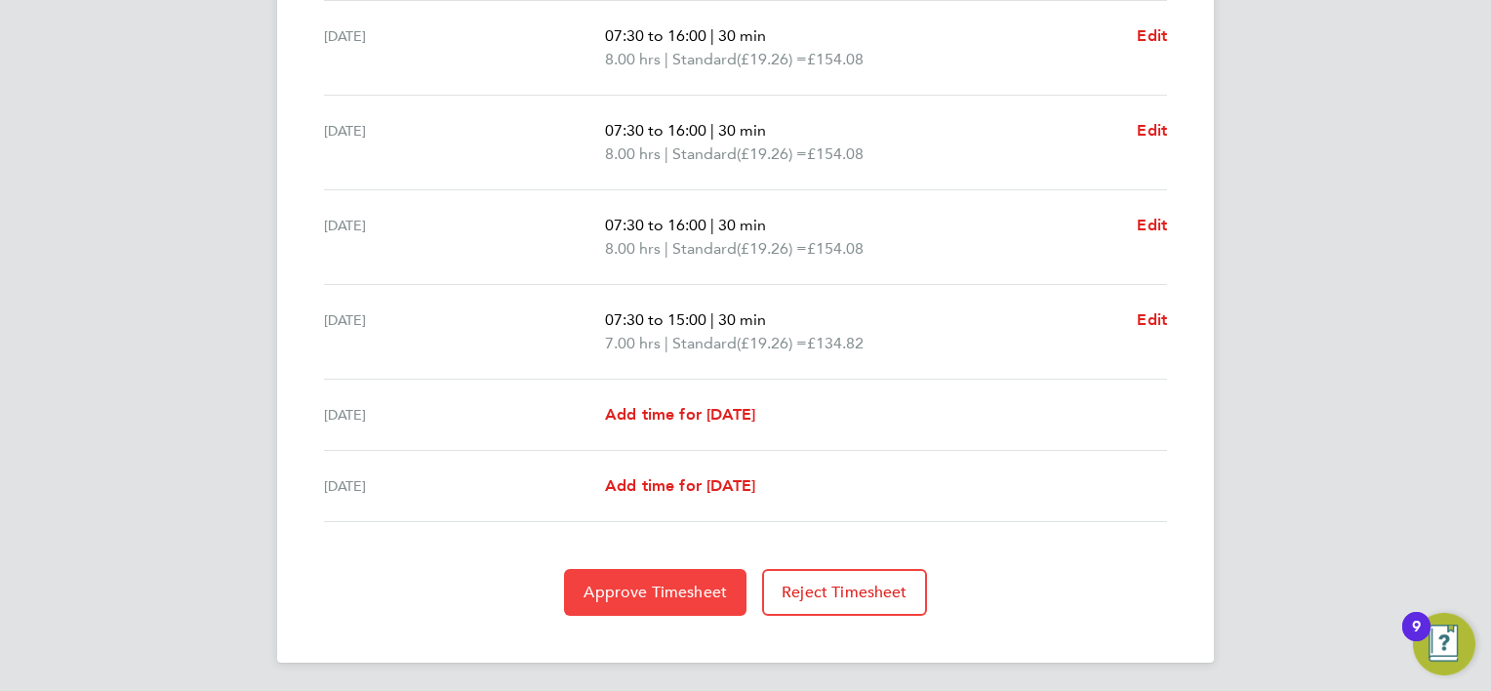
click at [639, 595] on span "Approve Timesheet" at bounding box center [654, 592] width 143 height 20
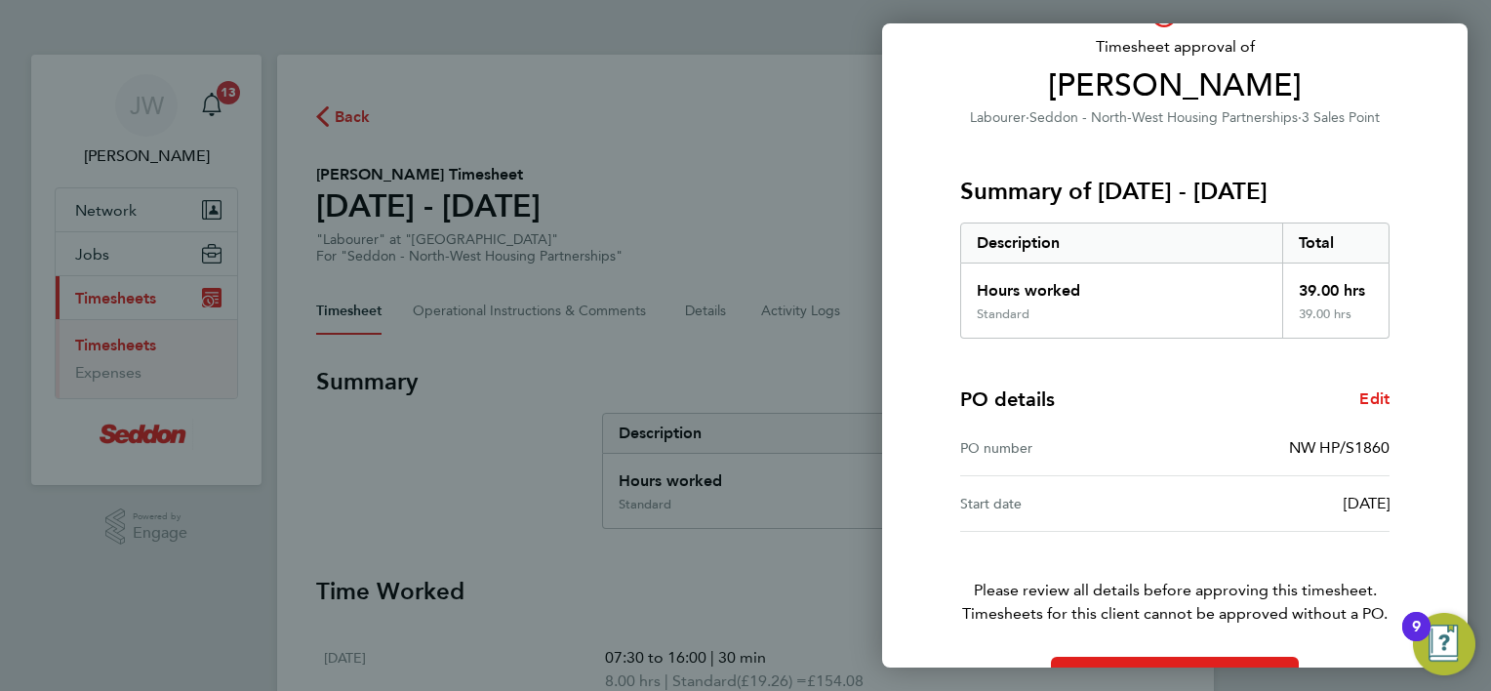
scroll to position [187, 0]
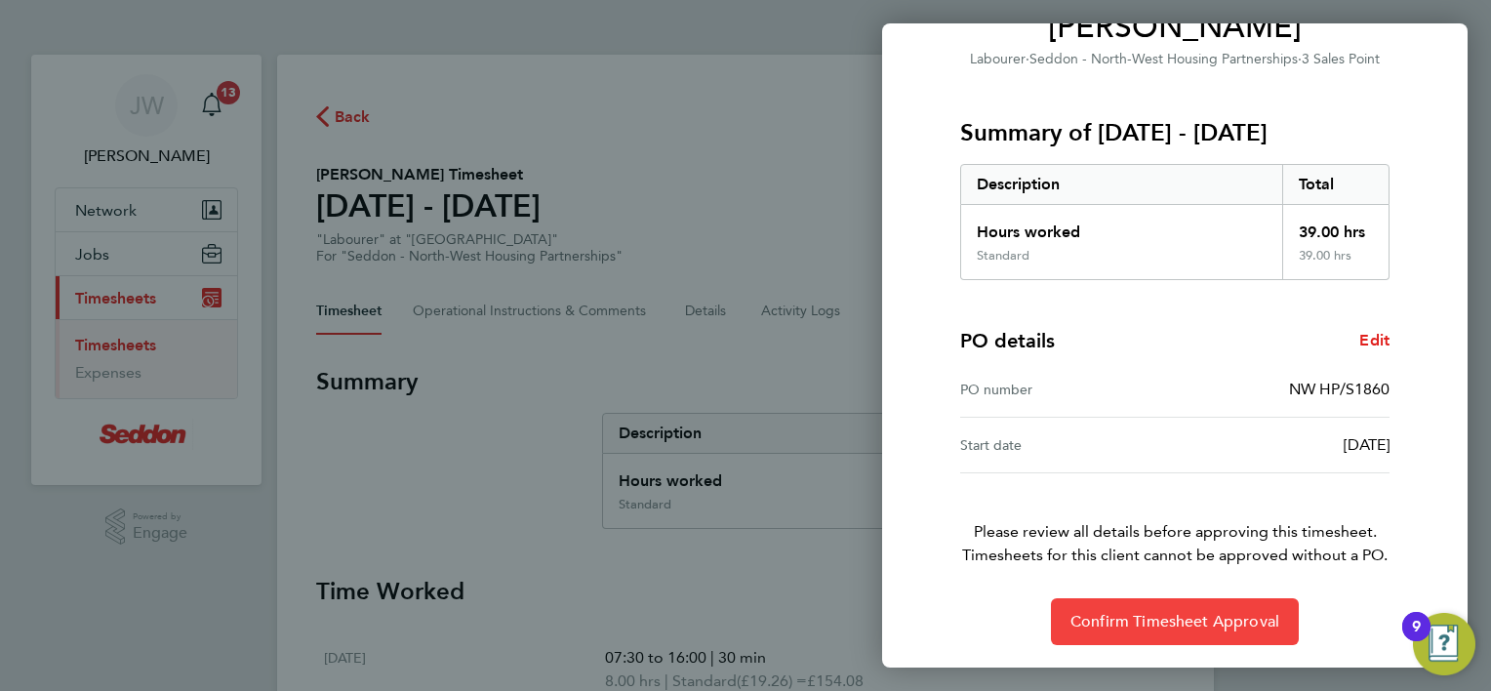
click at [1166, 614] on span "Confirm Timesheet Approval" at bounding box center [1174, 622] width 209 height 20
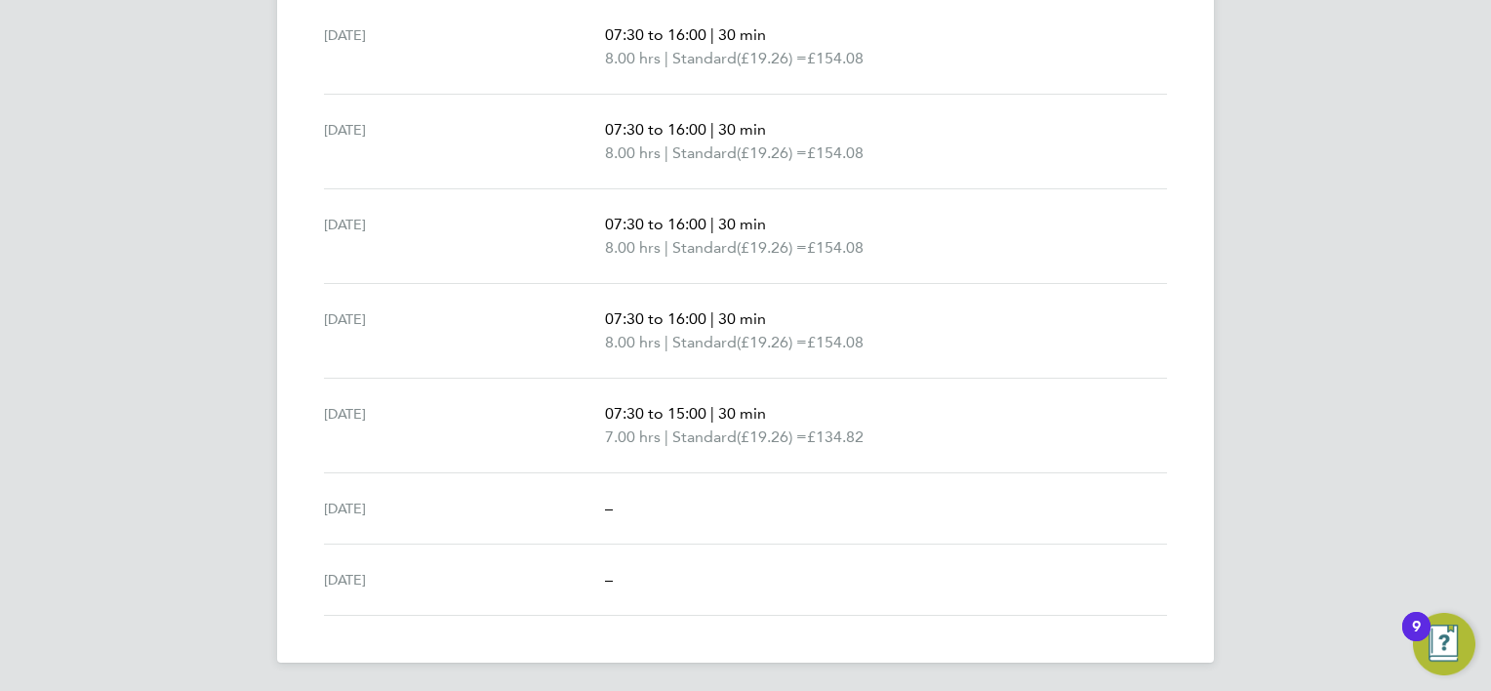
scroll to position [232, 0]
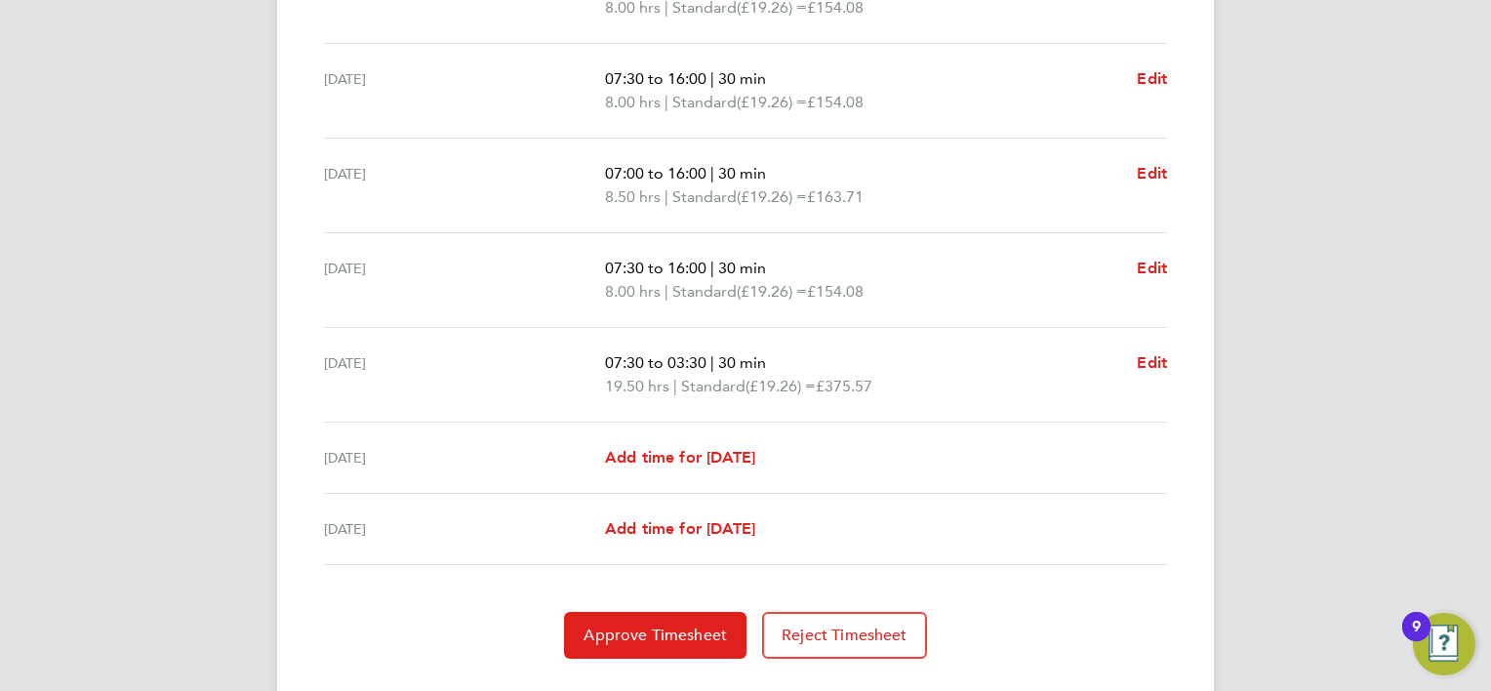
scroll to position [716, 0]
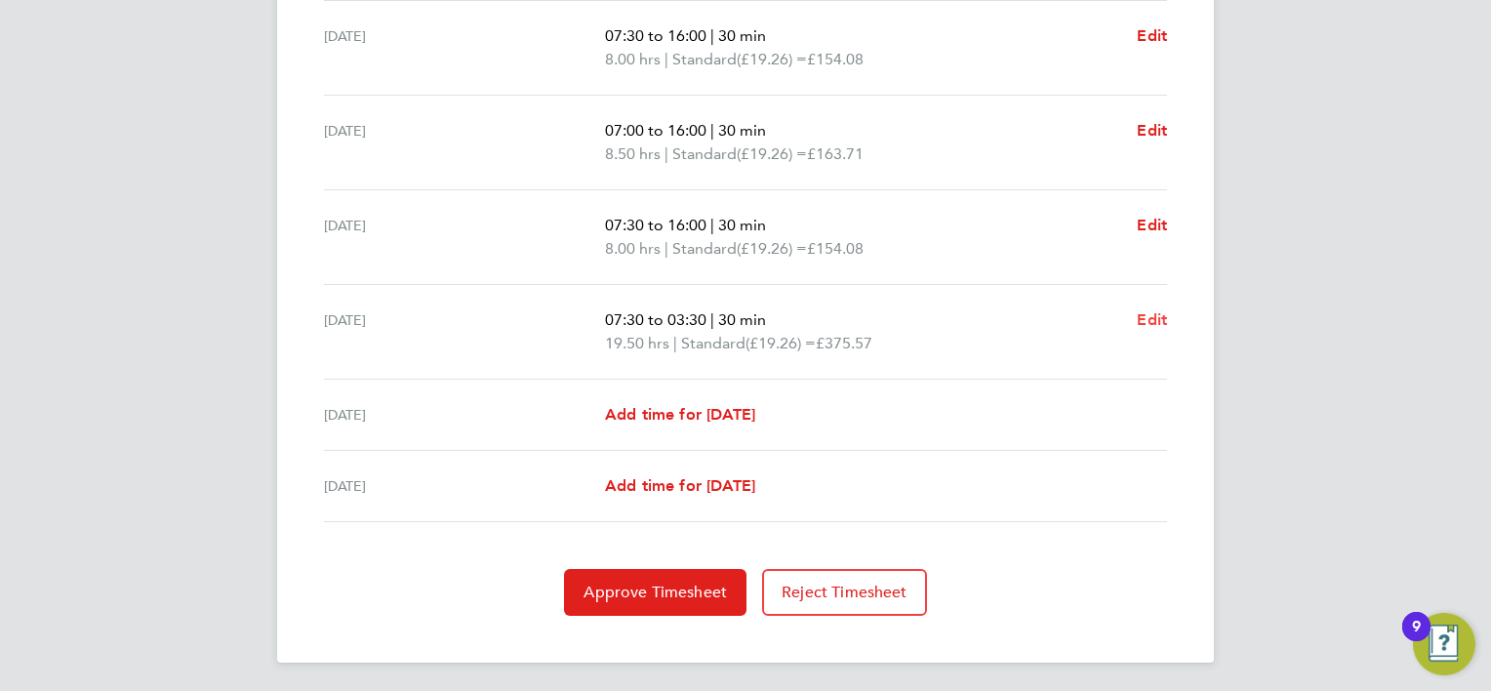
click at [1158, 310] on span "Edit" at bounding box center [1152, 319] width 30 height 19
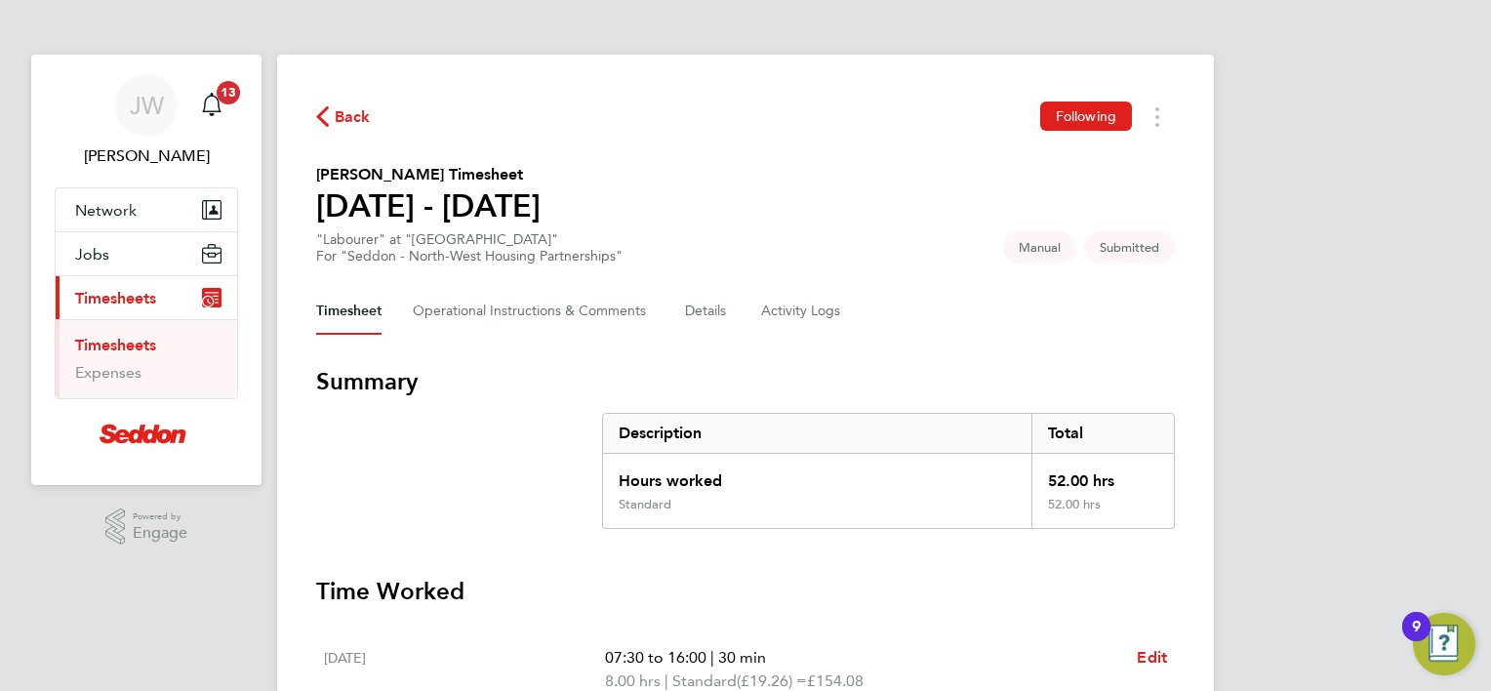
select select "30"
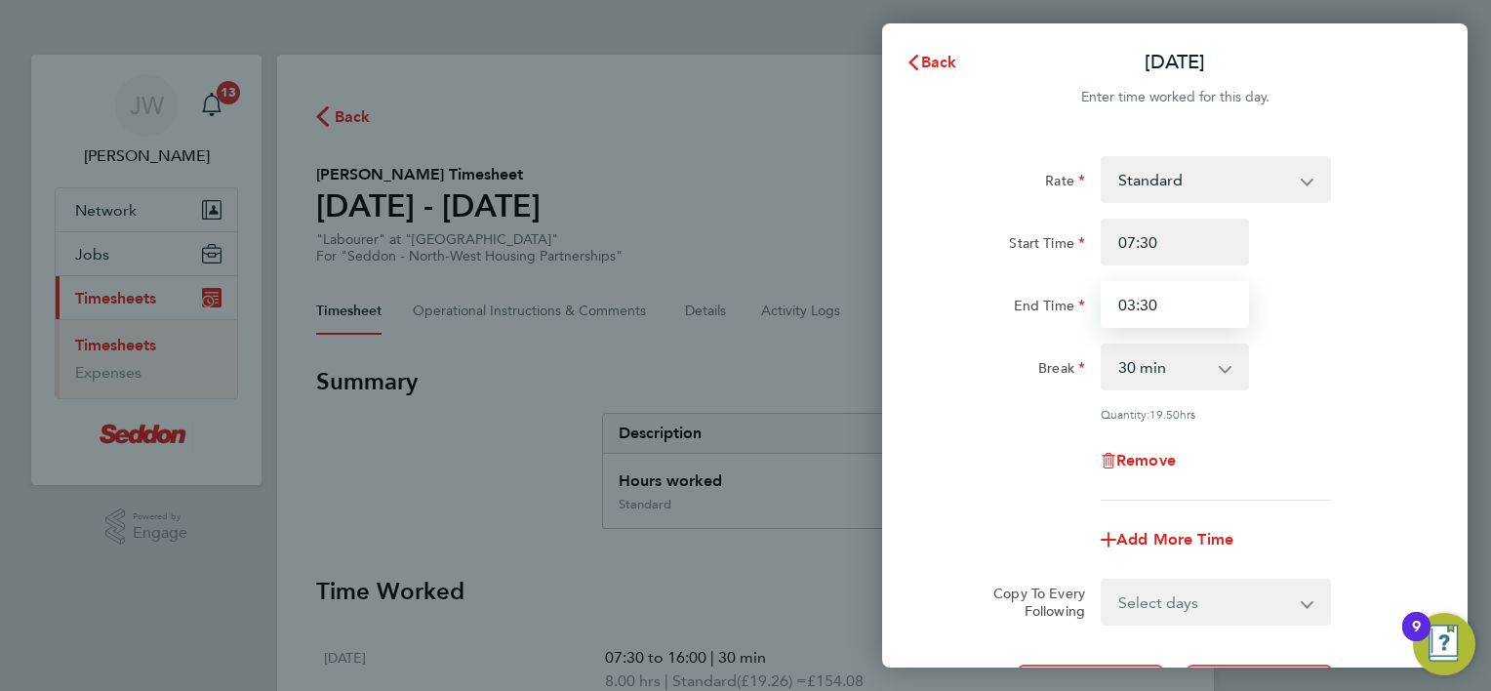
click at [1171, 301] on input "03:30" at bounding box center [1175, 304] width 148 height 47
type input "0"
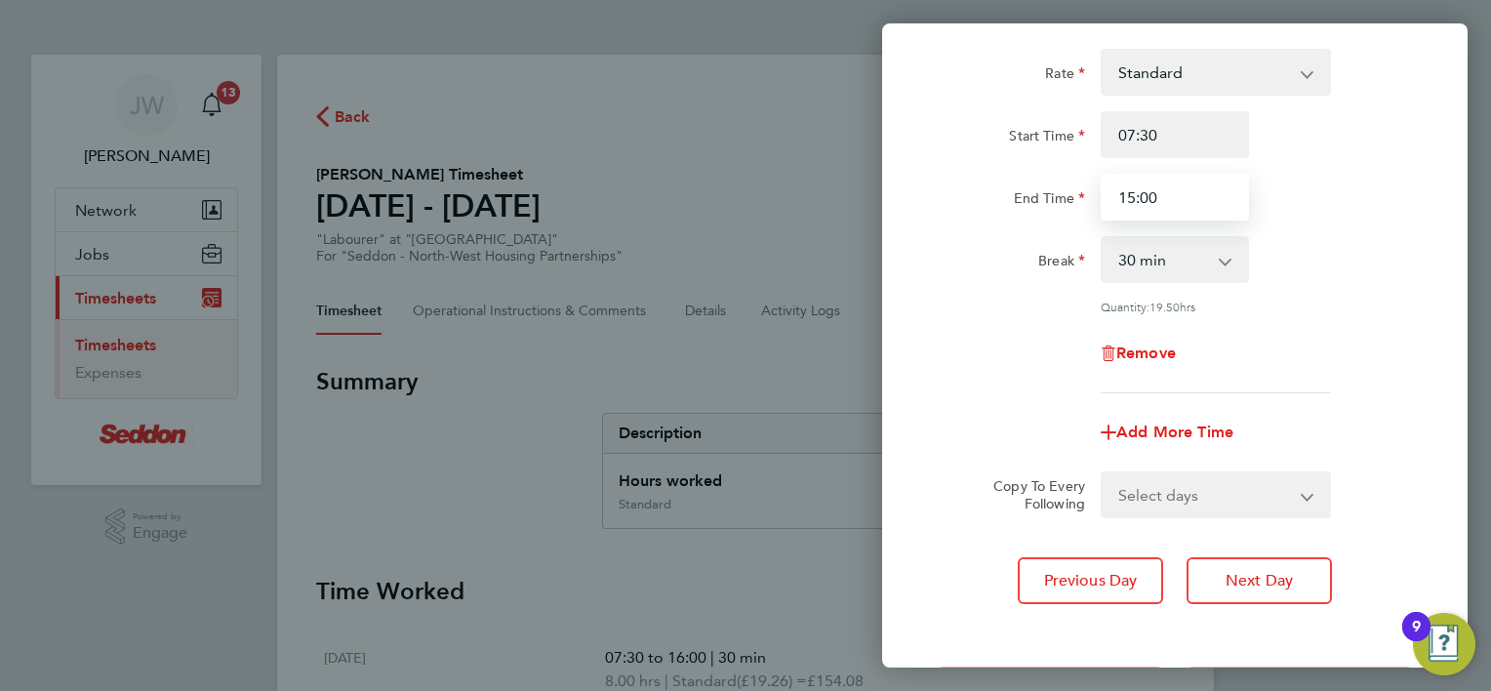
scroll to position [189, 0]
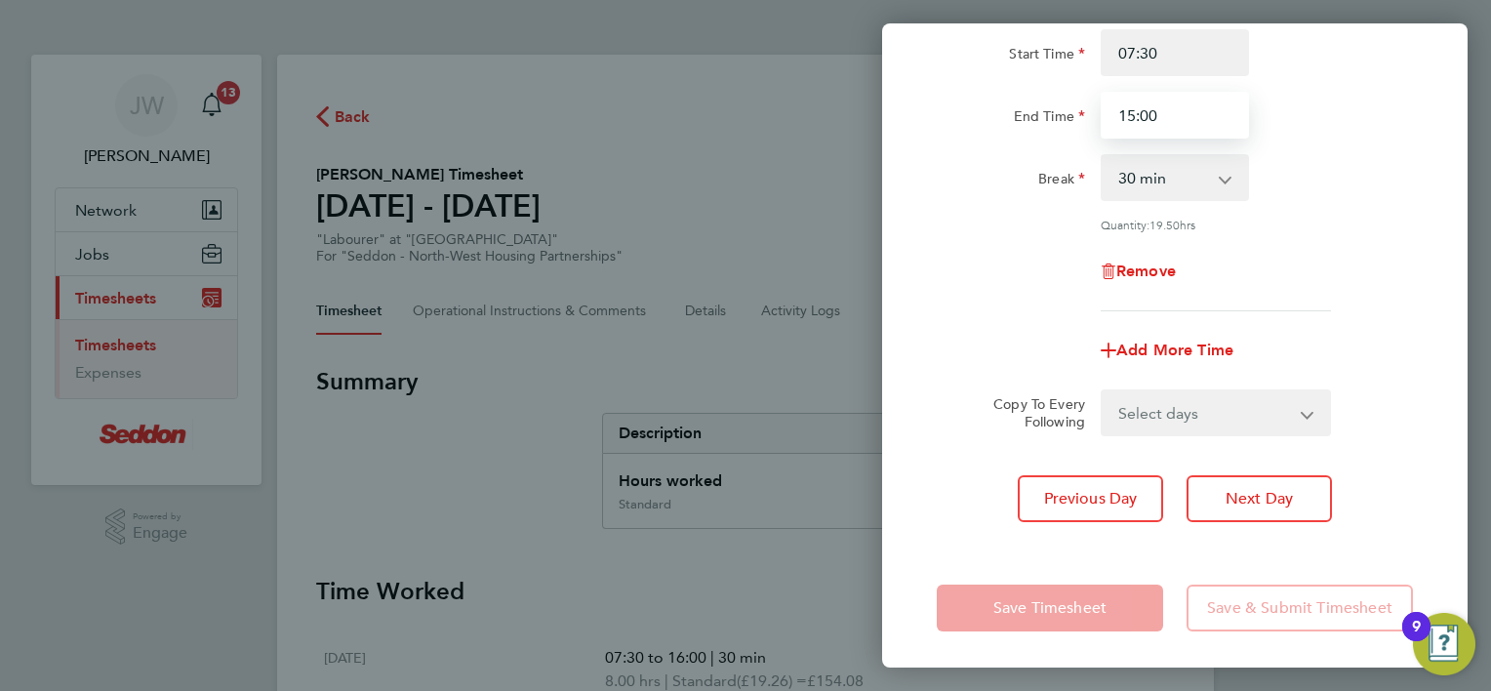
type input "15:00"
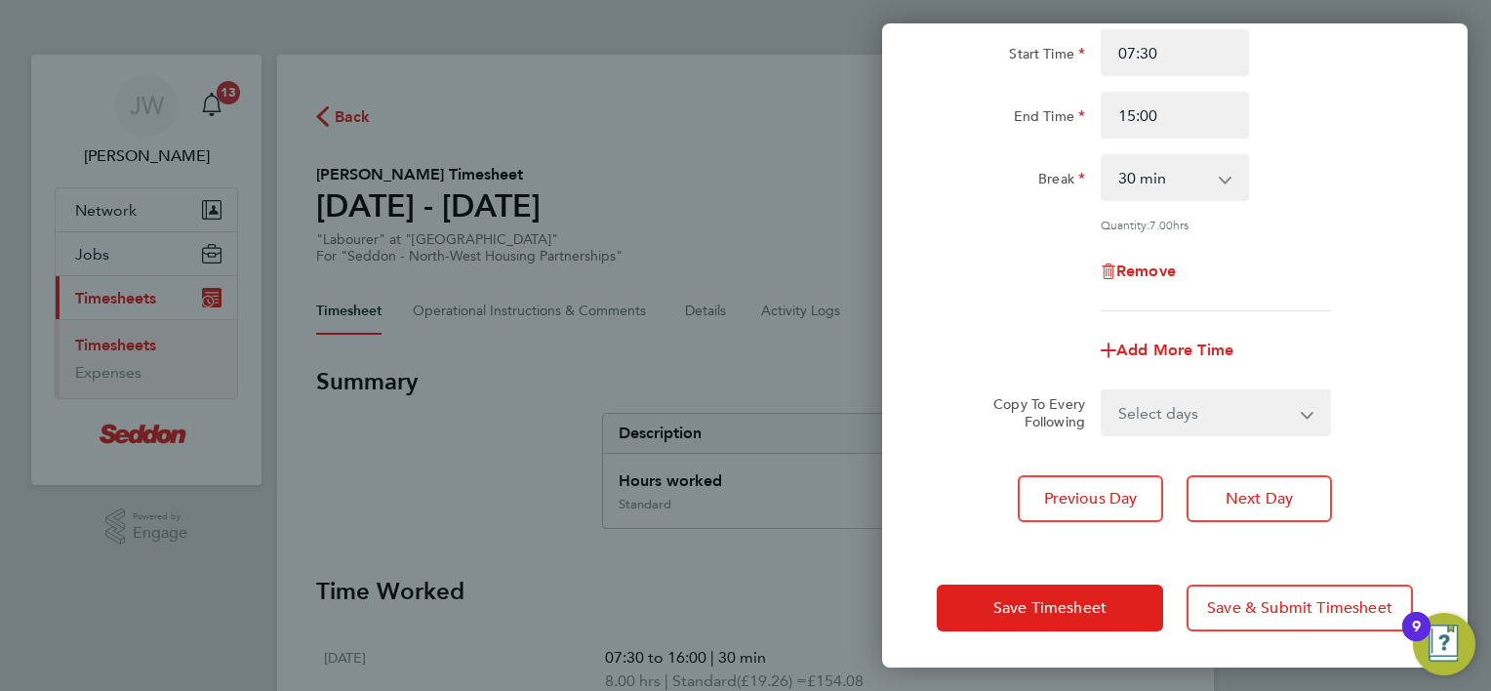
click at [964, 480] on div "Previous Day Next Day" at bounding box center [1175, 498] width 476 height 47
click at [1125, 579] on div "Save Timesheet Save & Submit Timesheet" at bounding box center [1174, 607] width 585 height 125
click at [1123, 597] on button "Save Timesheet" at bounding box center [1050, 607] width 226 height 47
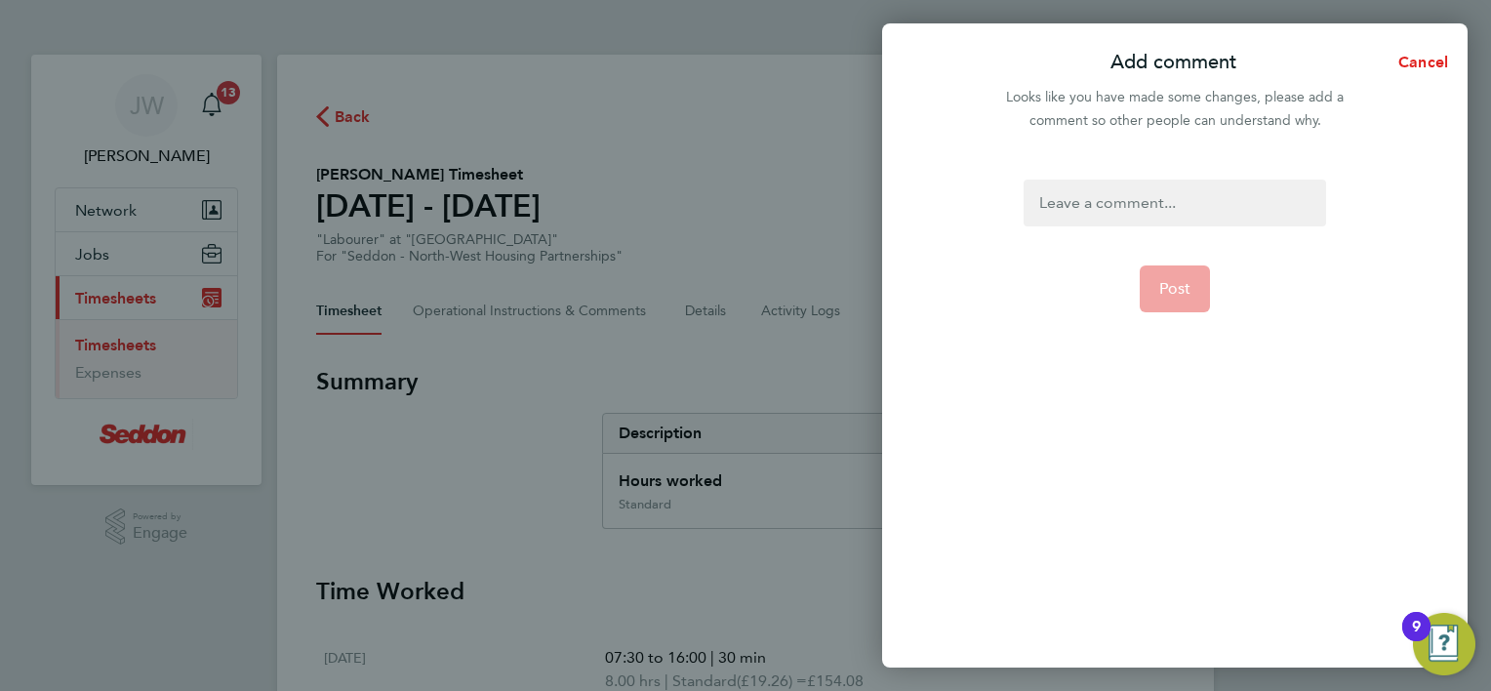
click at [1214, 188] on div at bounding box center [1173, 203] width 301 height 47
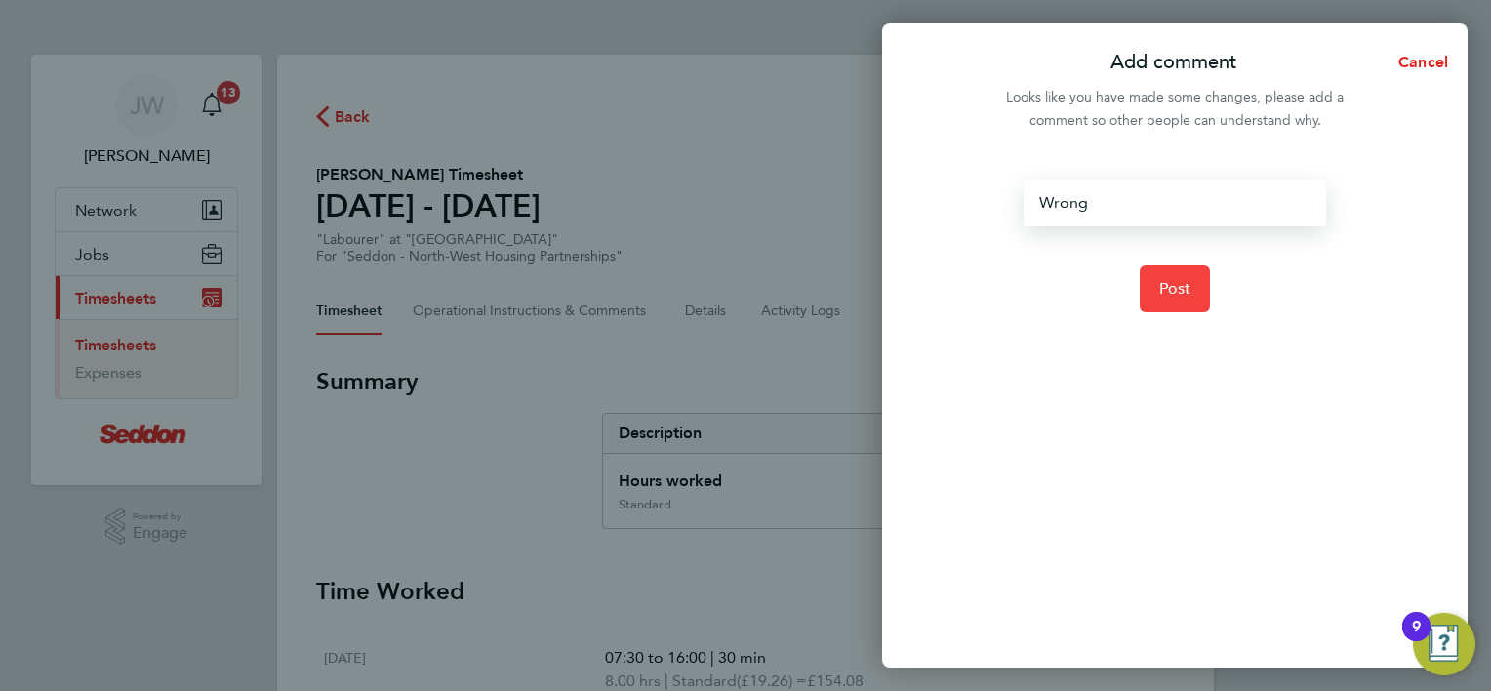
click at [1176, 276] on button "Post" at bounding box center [1175, 288] width 71 height 47
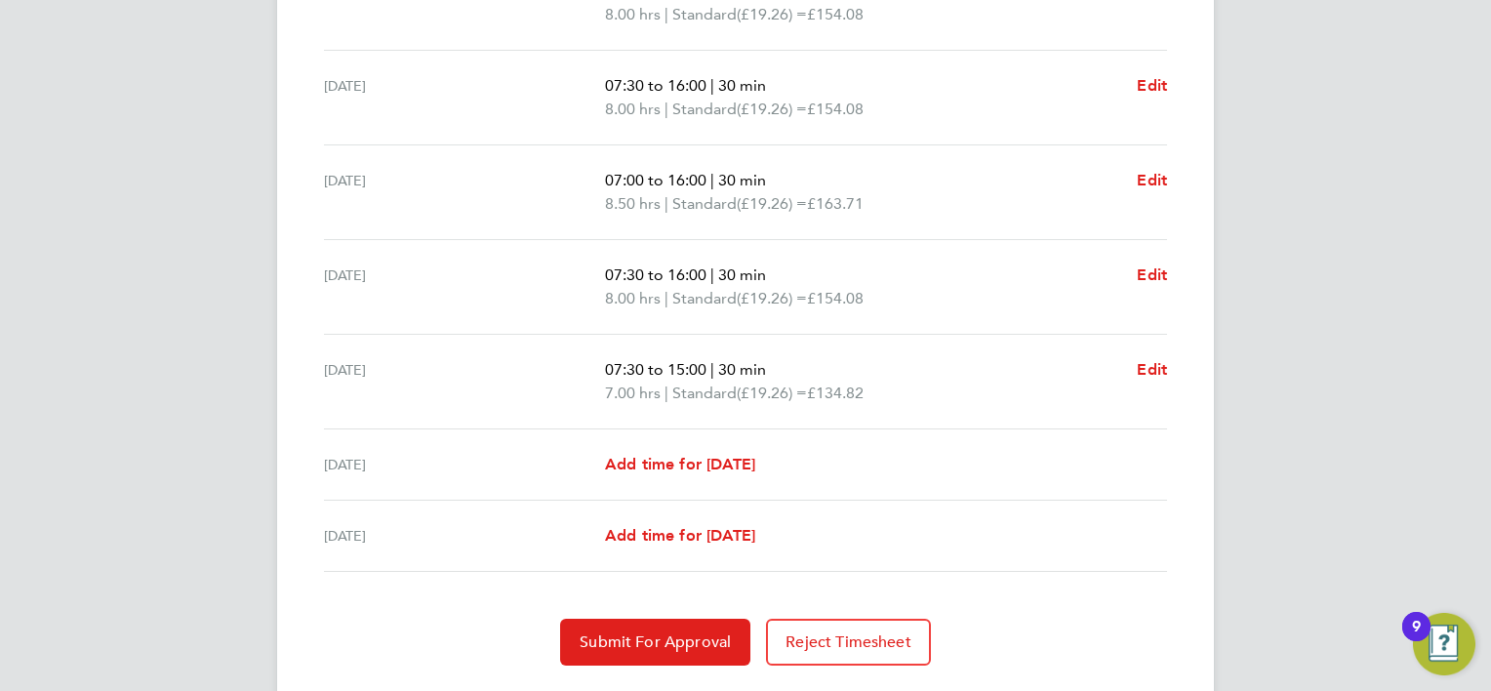
scroll to position [716, 0]
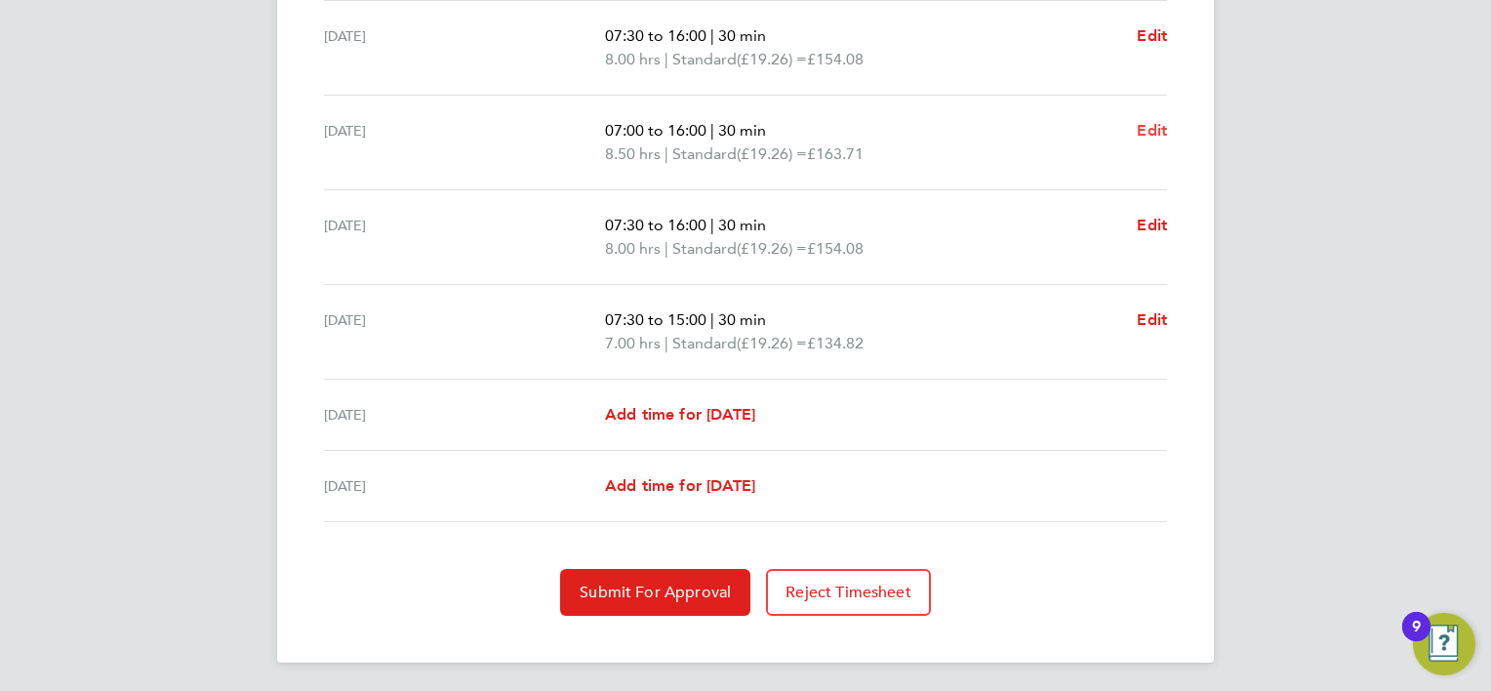
click at [1155, 127] on span "Edit" at bounding box center [1152, 130] width 30 height 19
select select "30"
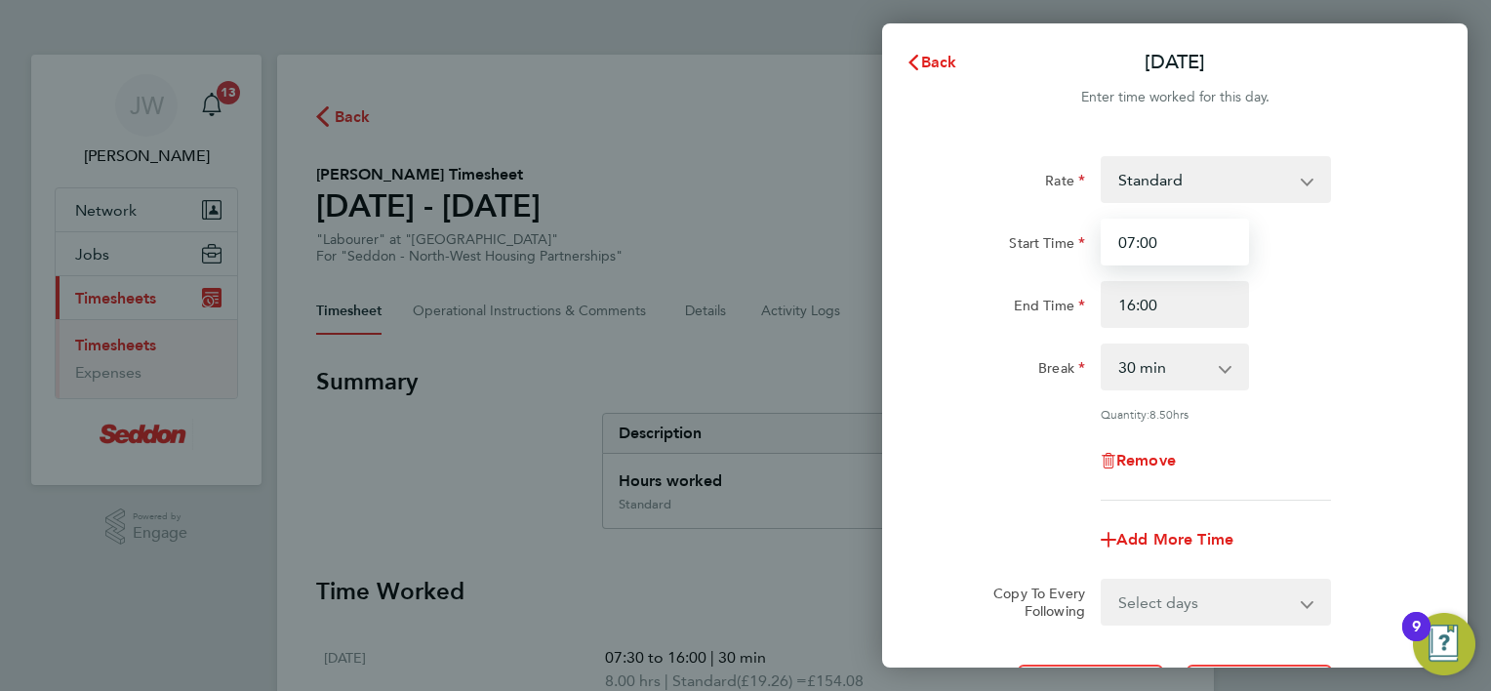
click at [1183, 234] on input "07:00" at bounding box center [1175, 242] width 148 height 47
type input "07:30"
click at [1355, 256] on div "Start Time 07:30" at bounding box center [1175, 242] width 492 height 47
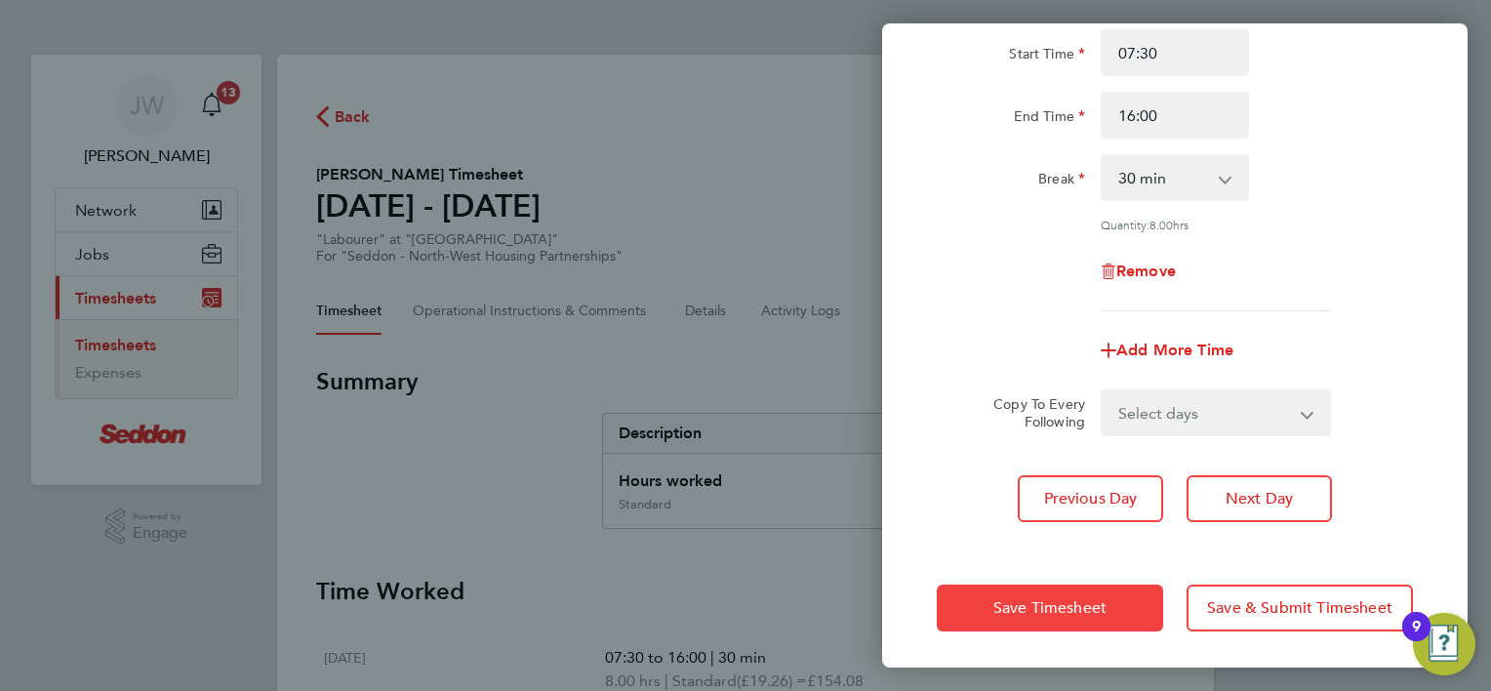
click at [1084, 604] on span "Save Timesheet" at bounding box center [1049, 608] width 113 height 20
